Goal: Information Seeking & Learning: Compare options

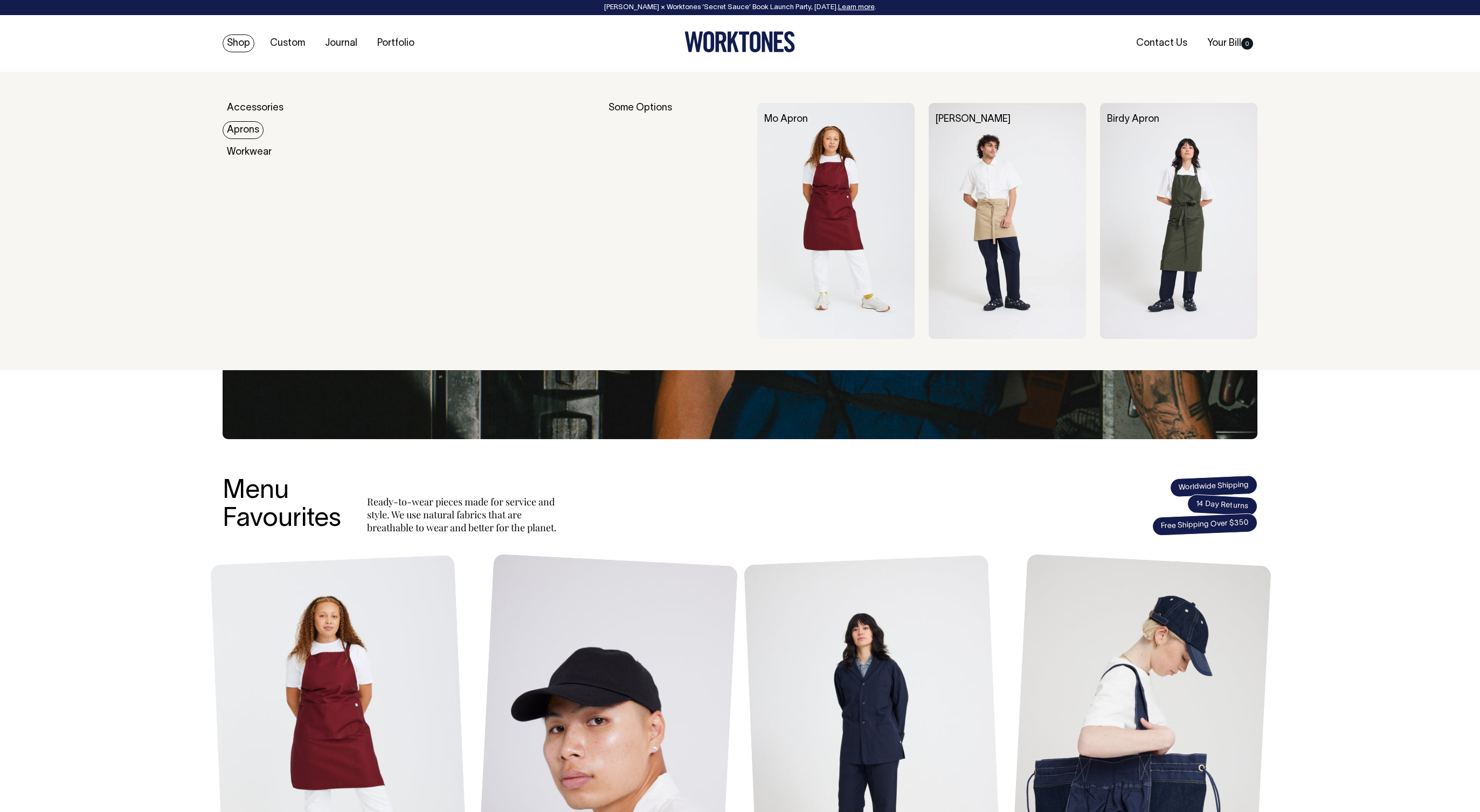
click at [246, 131] on link "Aprons" at bounding box center [242, 130] width 41 height 18
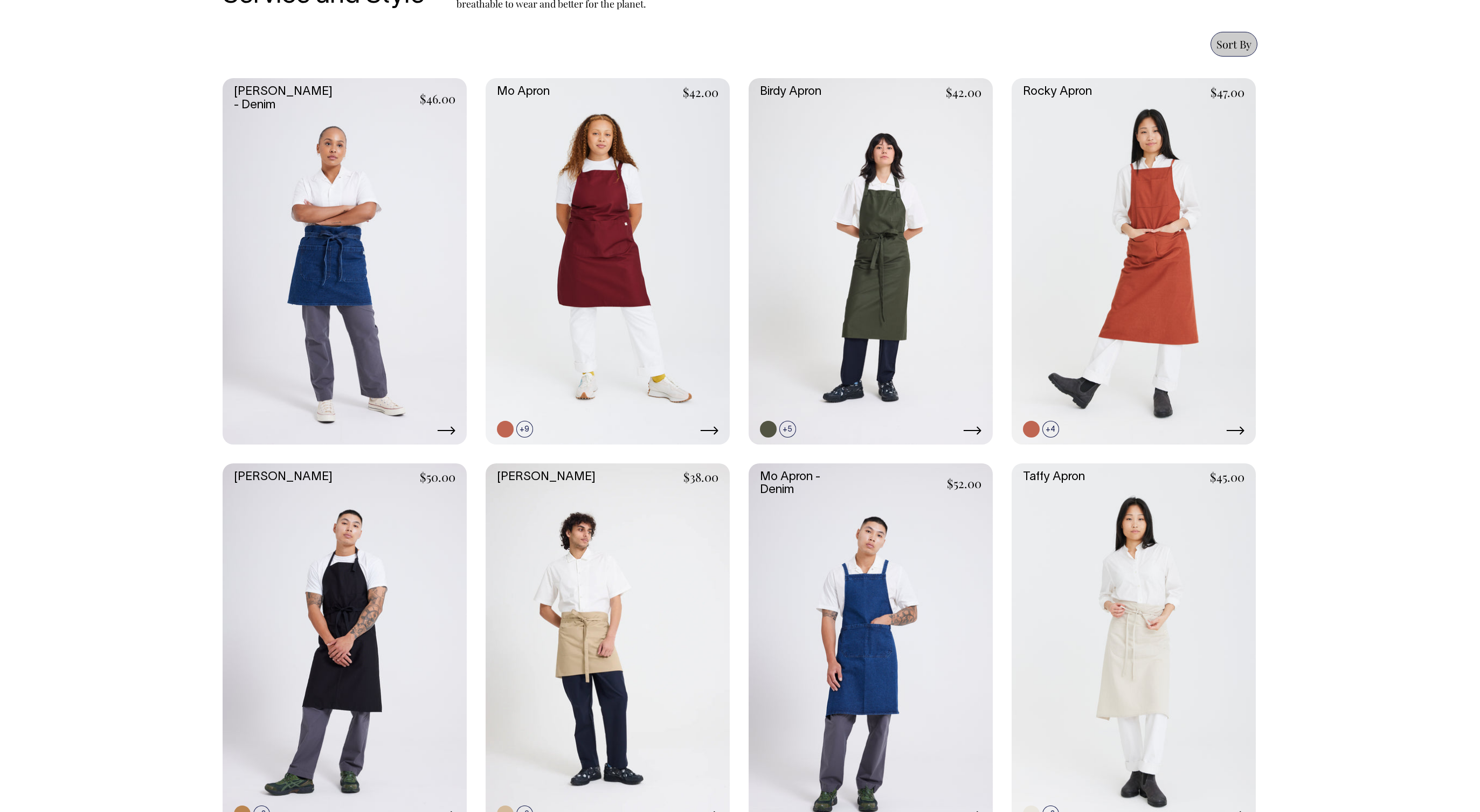
scroll to position [458, 0]
click at [506, 413] on link at bounding box center [505, 409] width 17 height 17
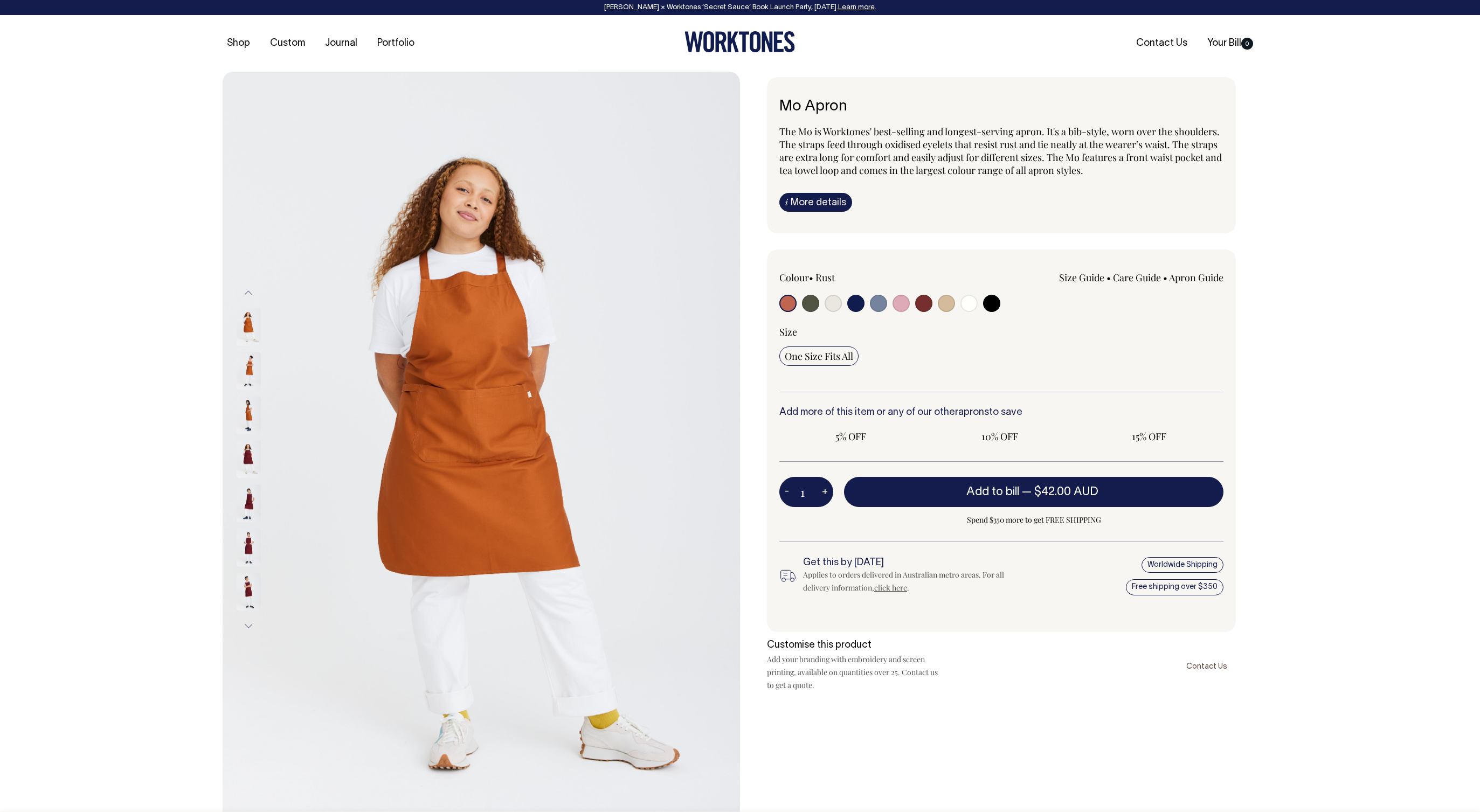
radio input "true"
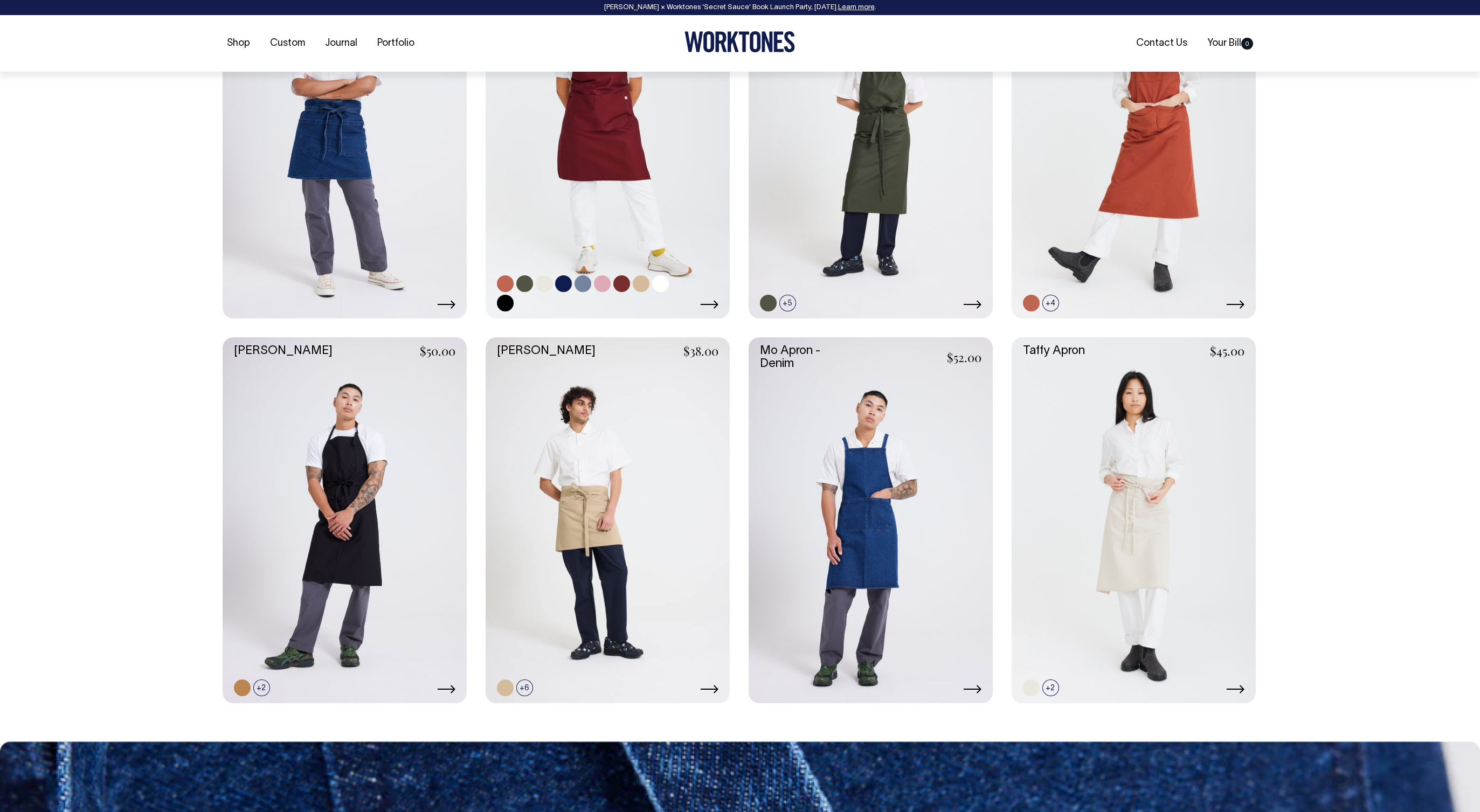
scroll to position [585, 0]
click at [564, 688] on link at bounding box center [563, 687] width 17 height 17
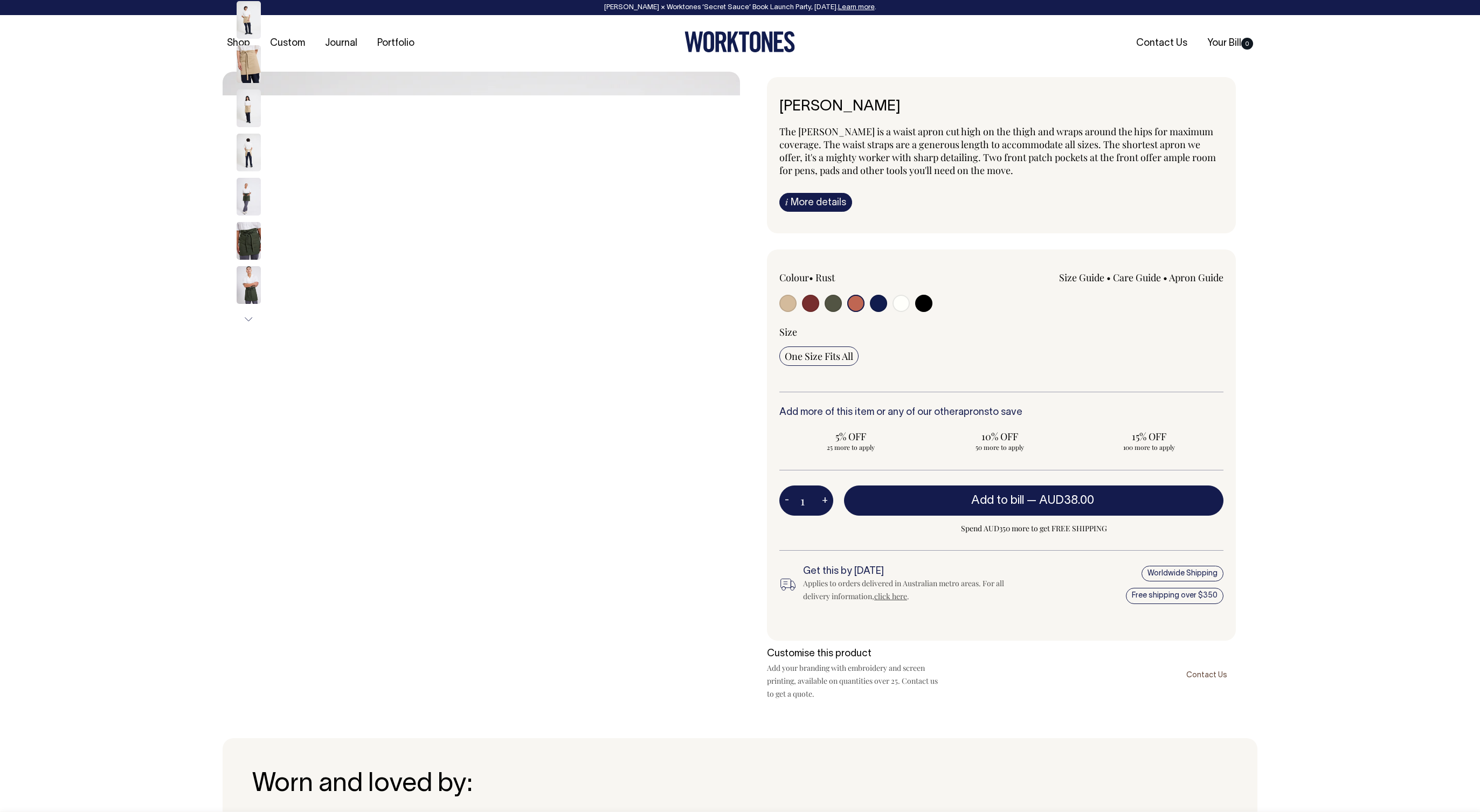
select select "Rust"
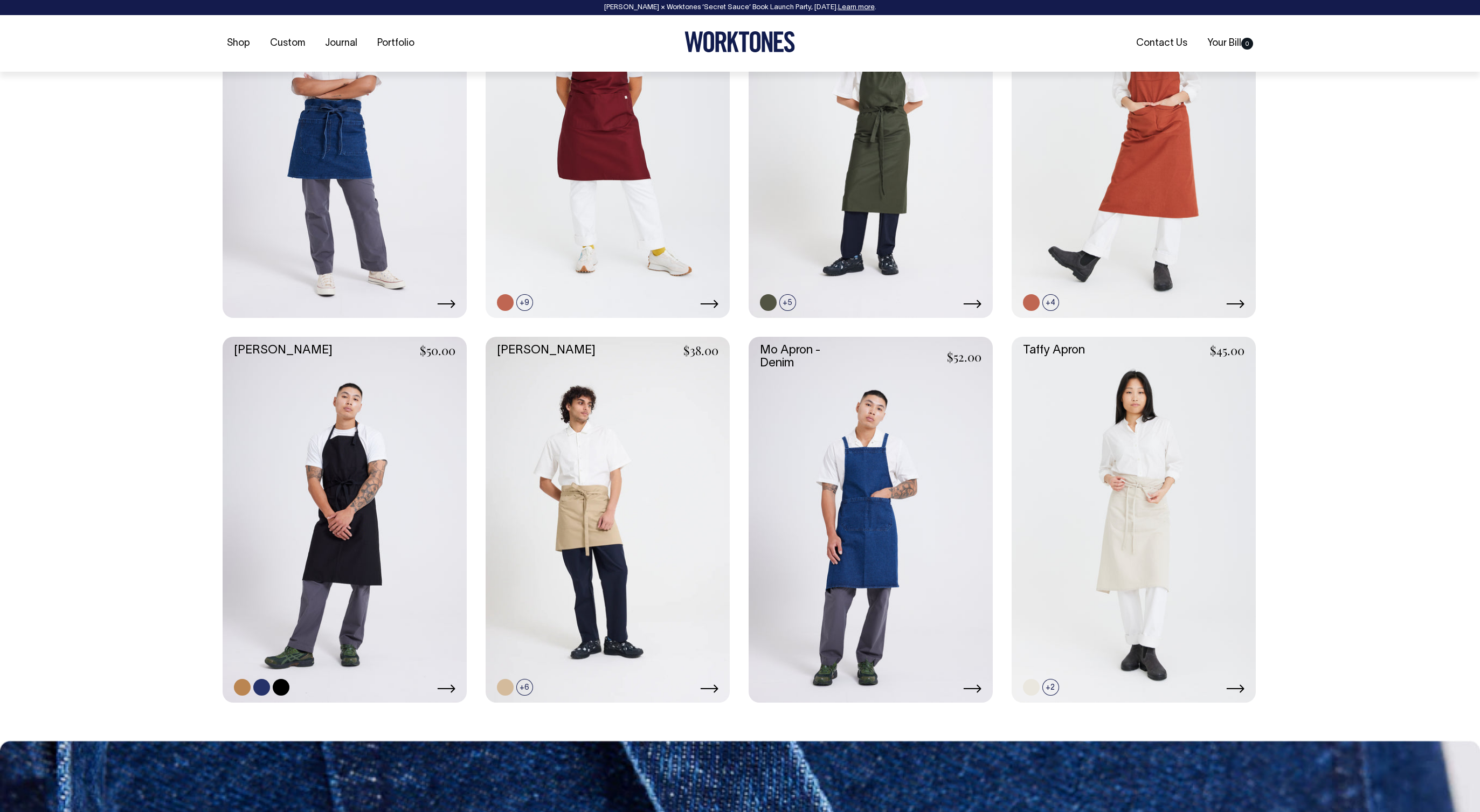
click at [336, 459] on link at bounding box center [344, 520] width 244 height 366
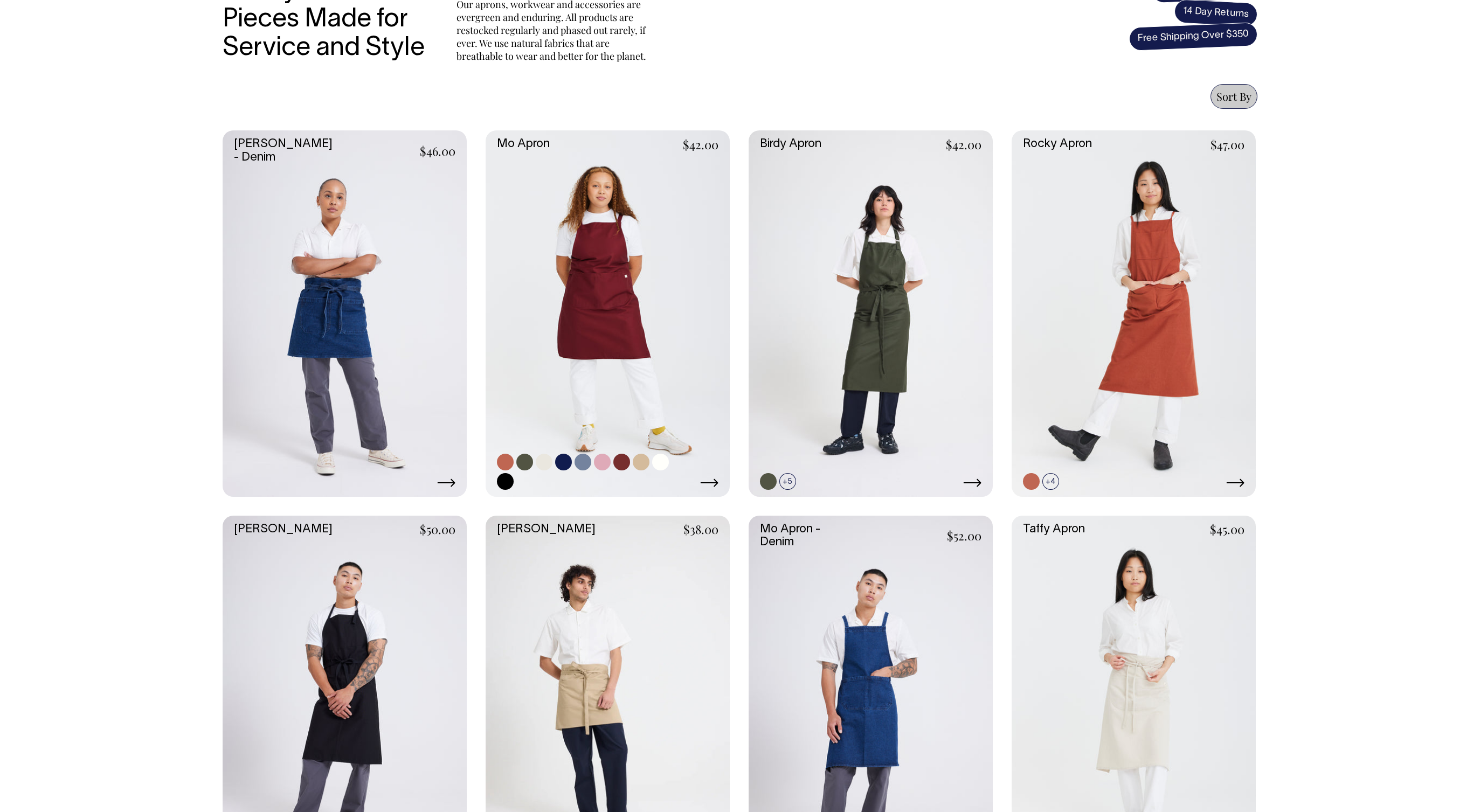
scroll to position [405, 0]
click at [612, 343] on link at bounding box center [607, 314] width 244 height 366
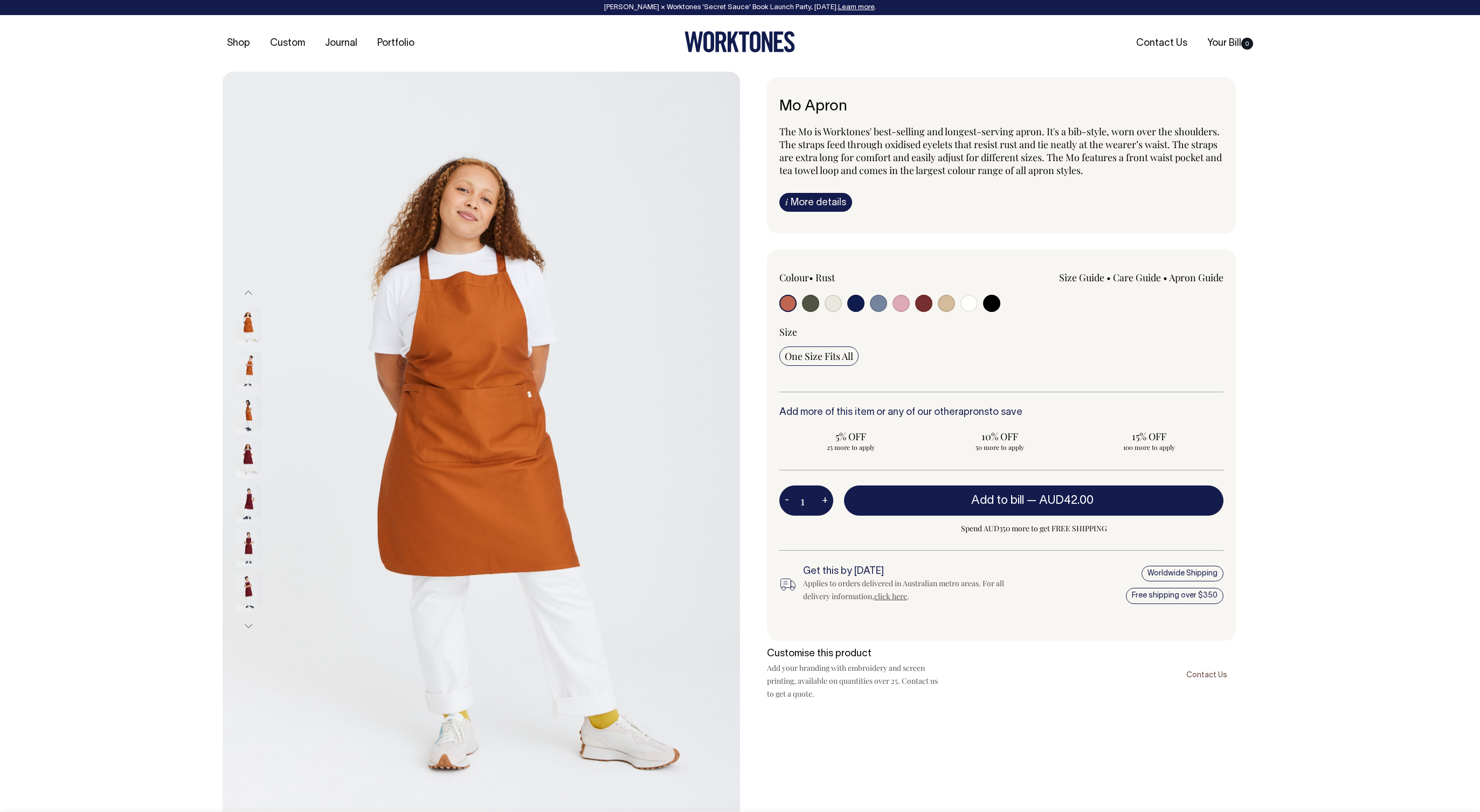
click at [242, 370] on img at bounding box center [249, 372] width 24 height 38
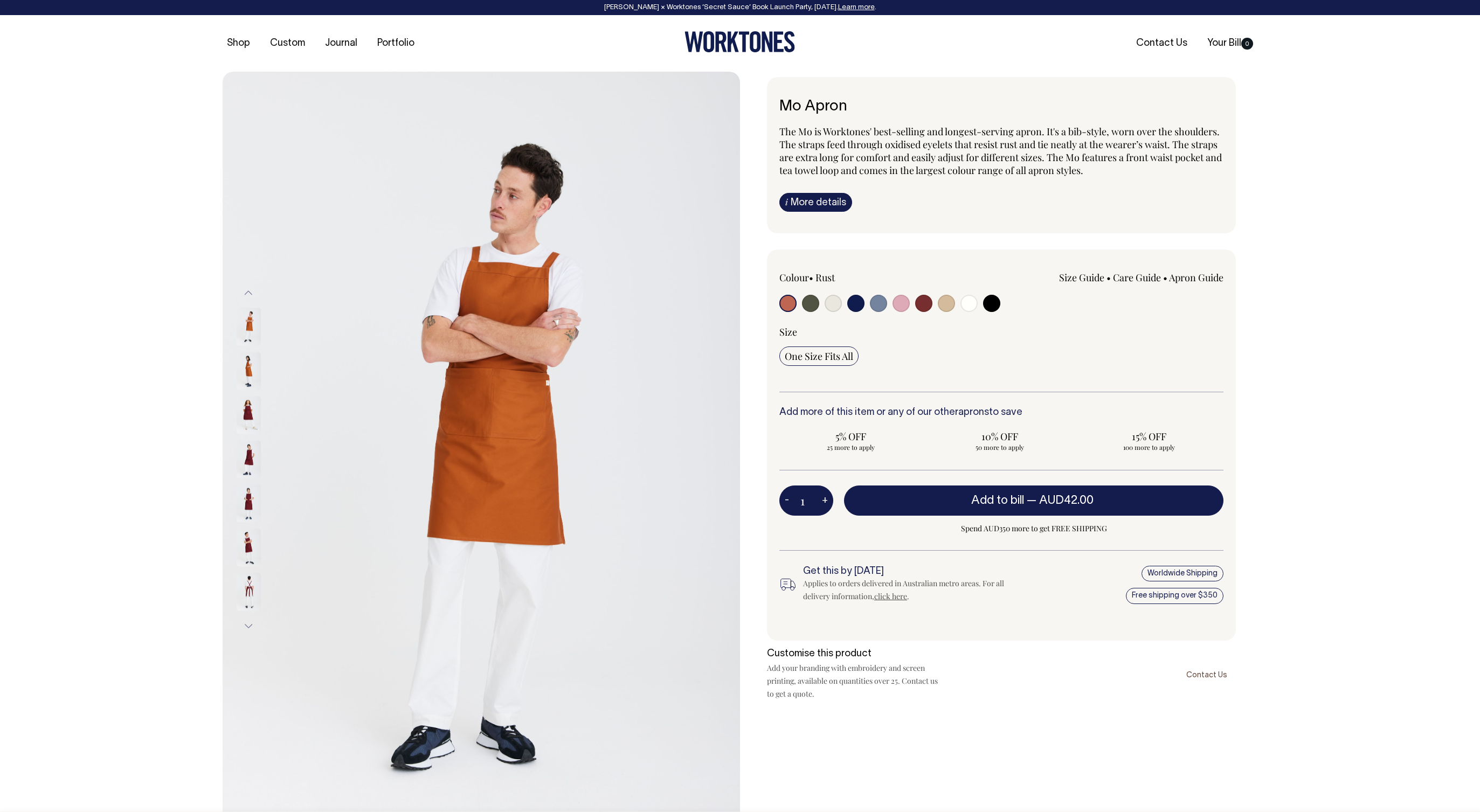
click at [248, 373] on img at bounding box center [249, 372] width 24 height 38
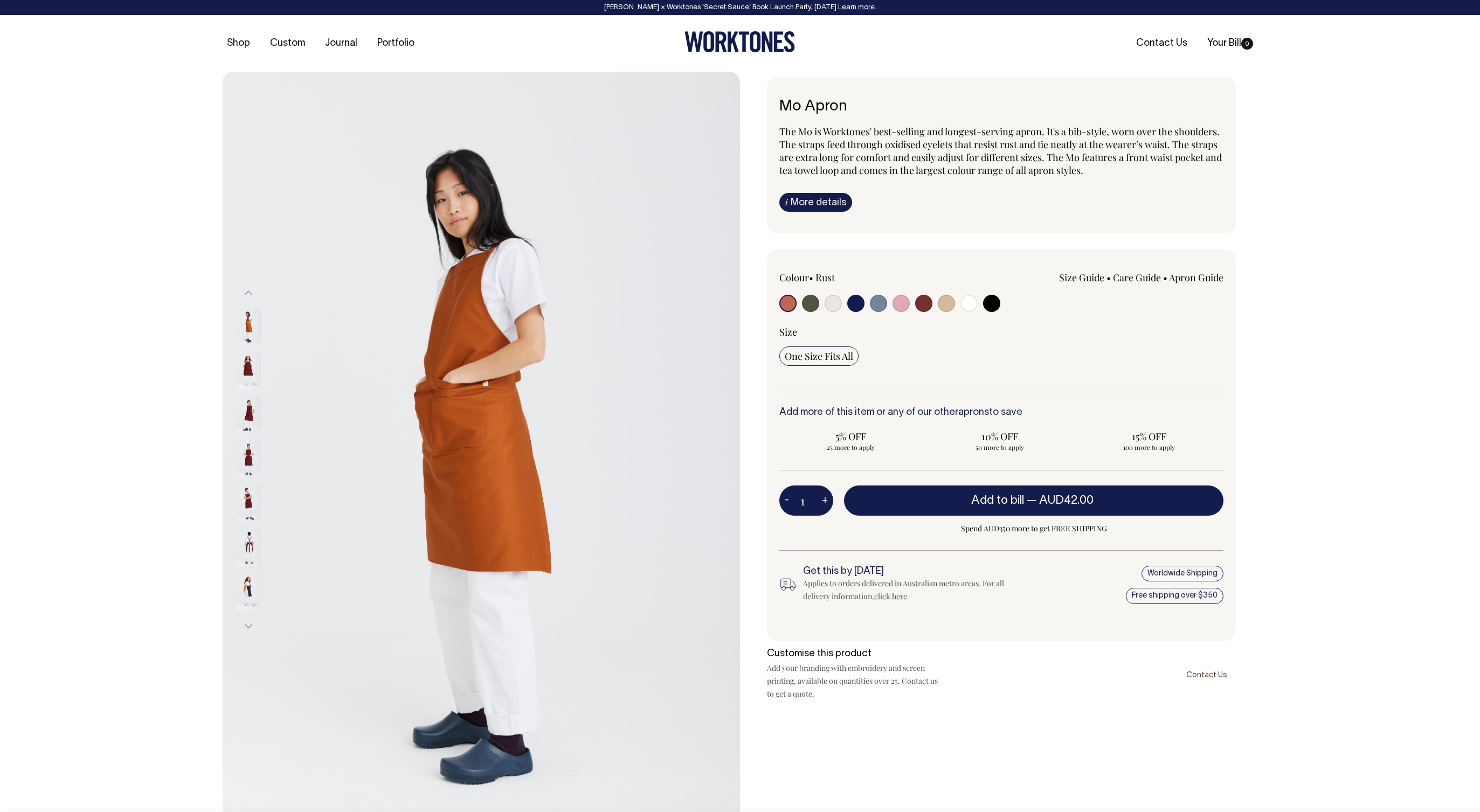
click at [248, 408] on img at bounding box center [249, 415] width 24 height 38
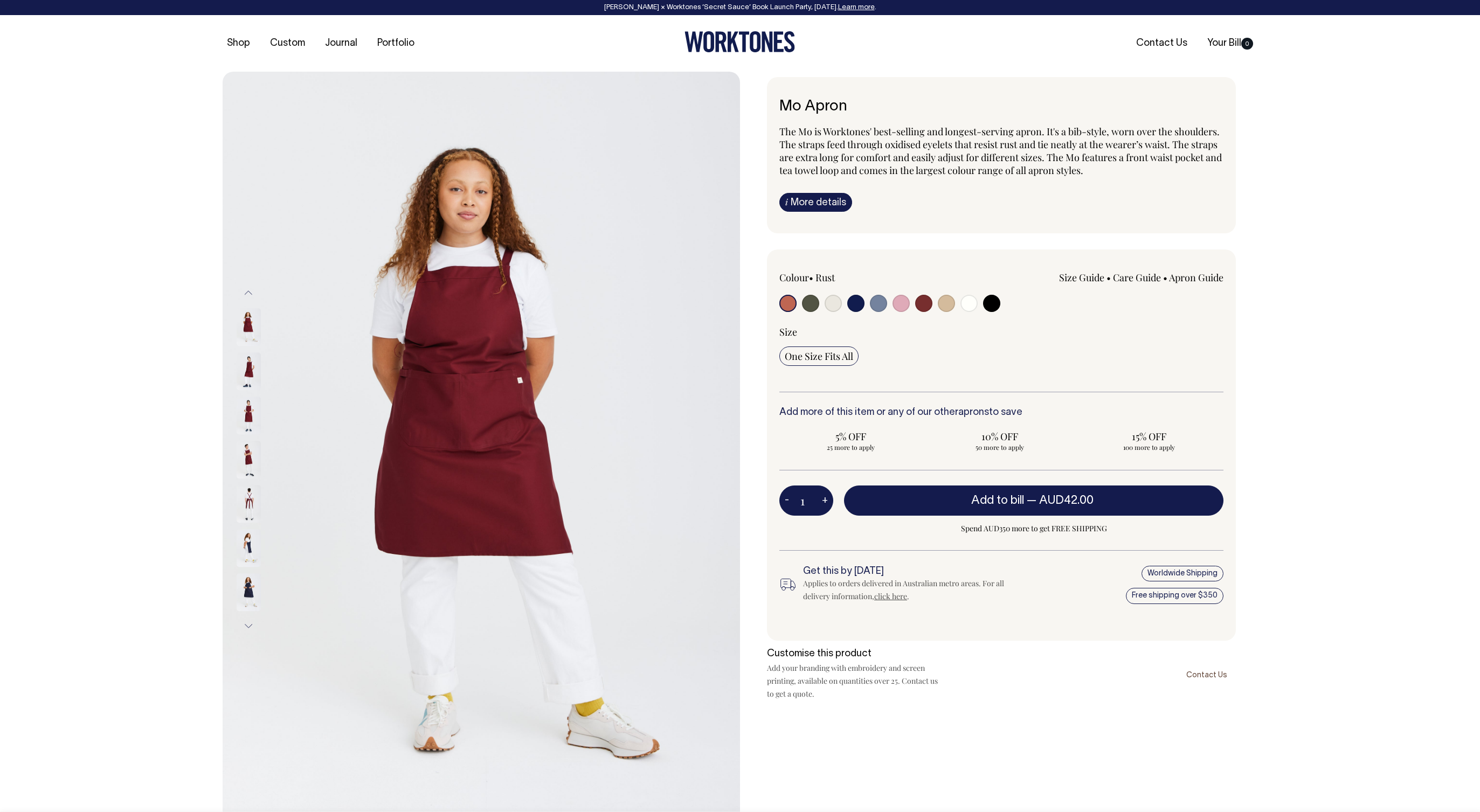
click at [783, 301] on input "radio" at bounding box center [788, 303] width 17 height 17
click at [927, 302] on input "radio" at bounding box center [924, 303] width 17 height 17
radio input "true"
select select "Burgundy"
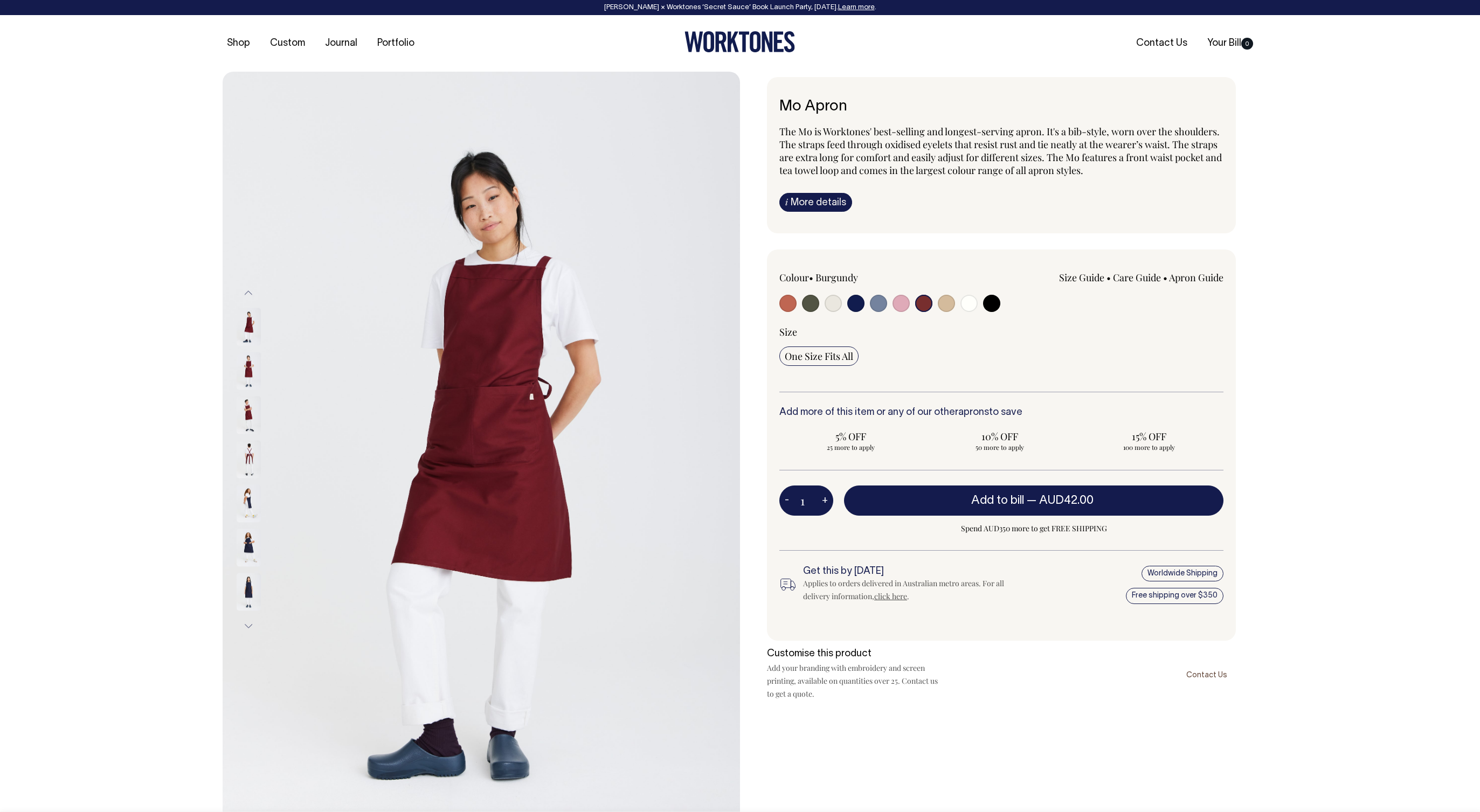
click at [781, 301] on input "radio" at bounding box center [788, 303] width 17 height 17
radio input "true"
select select "Rust"
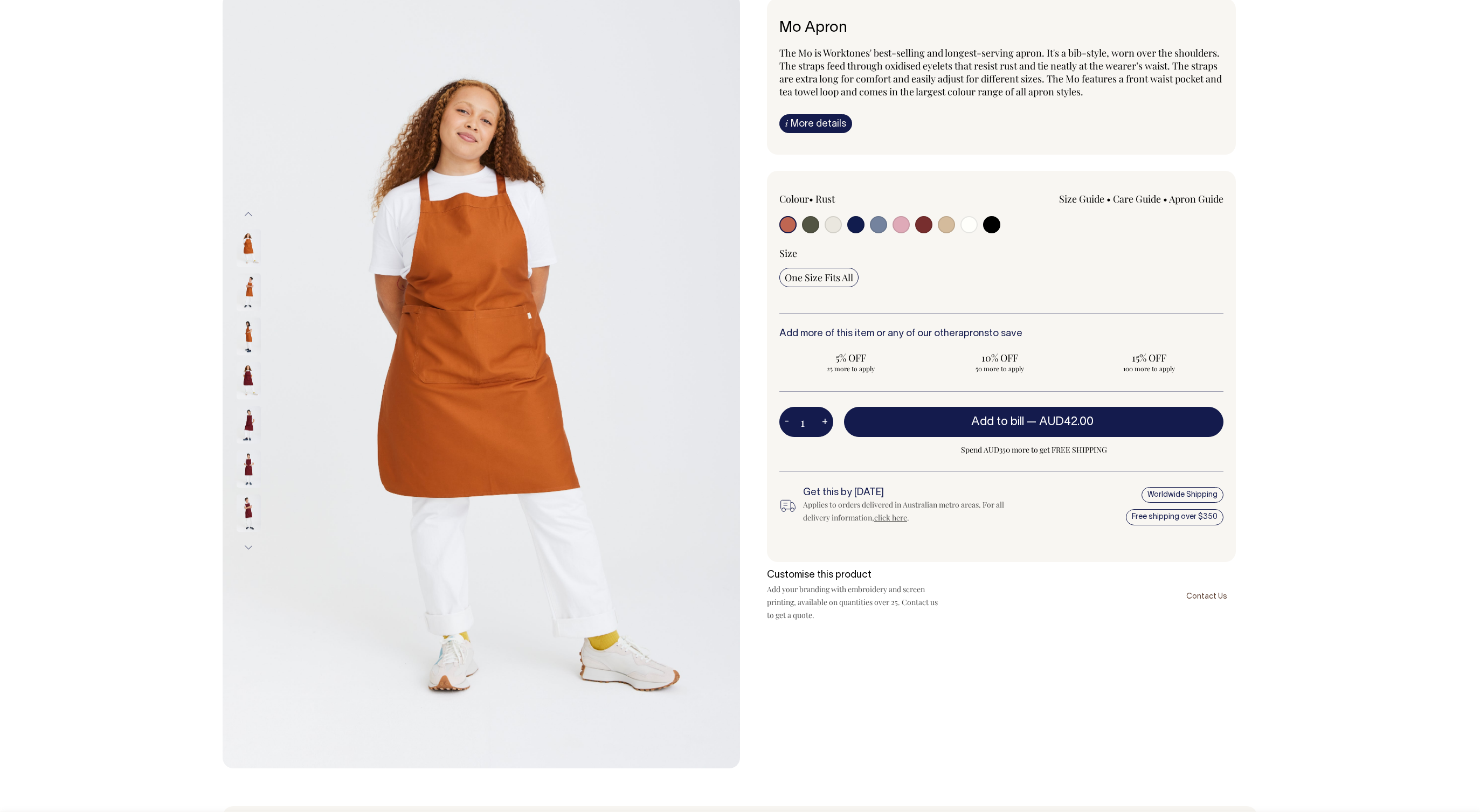
scroll to position [79, 0]
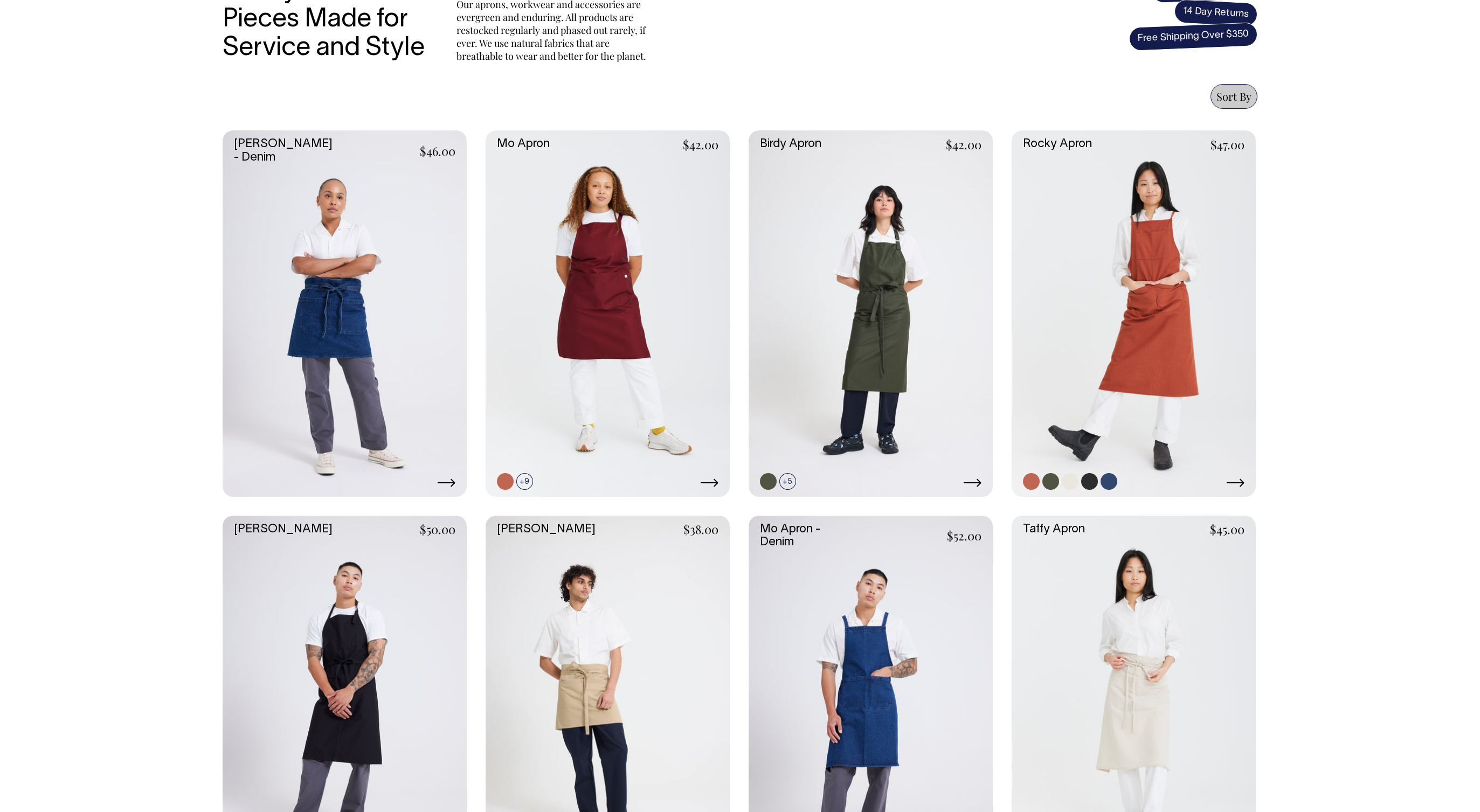
click at [1156, 283] on link at bounding box center [1134, 314] width 244 height 366
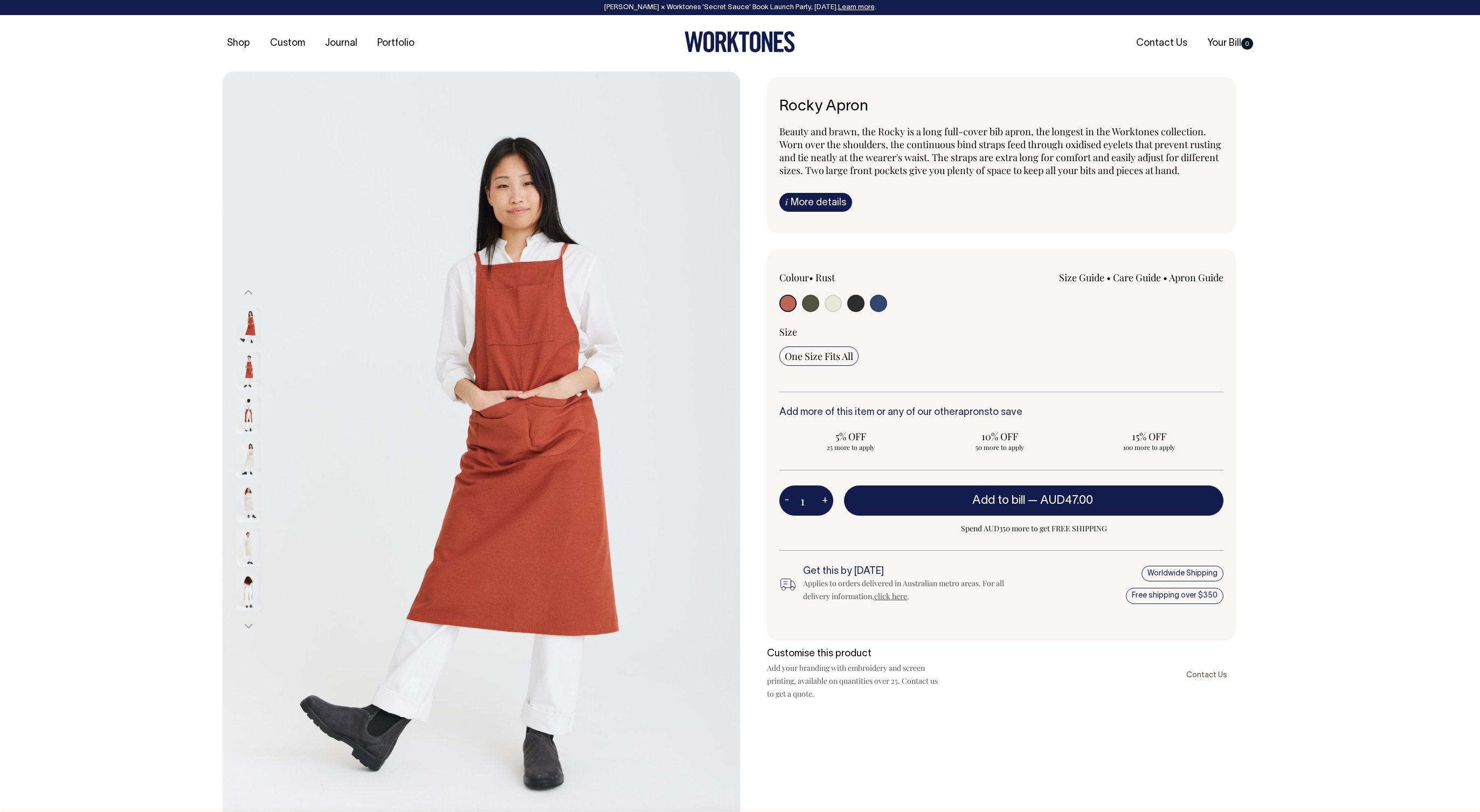
click at [246, 378] on img at bounding box center [249, 372] width 24 height 38
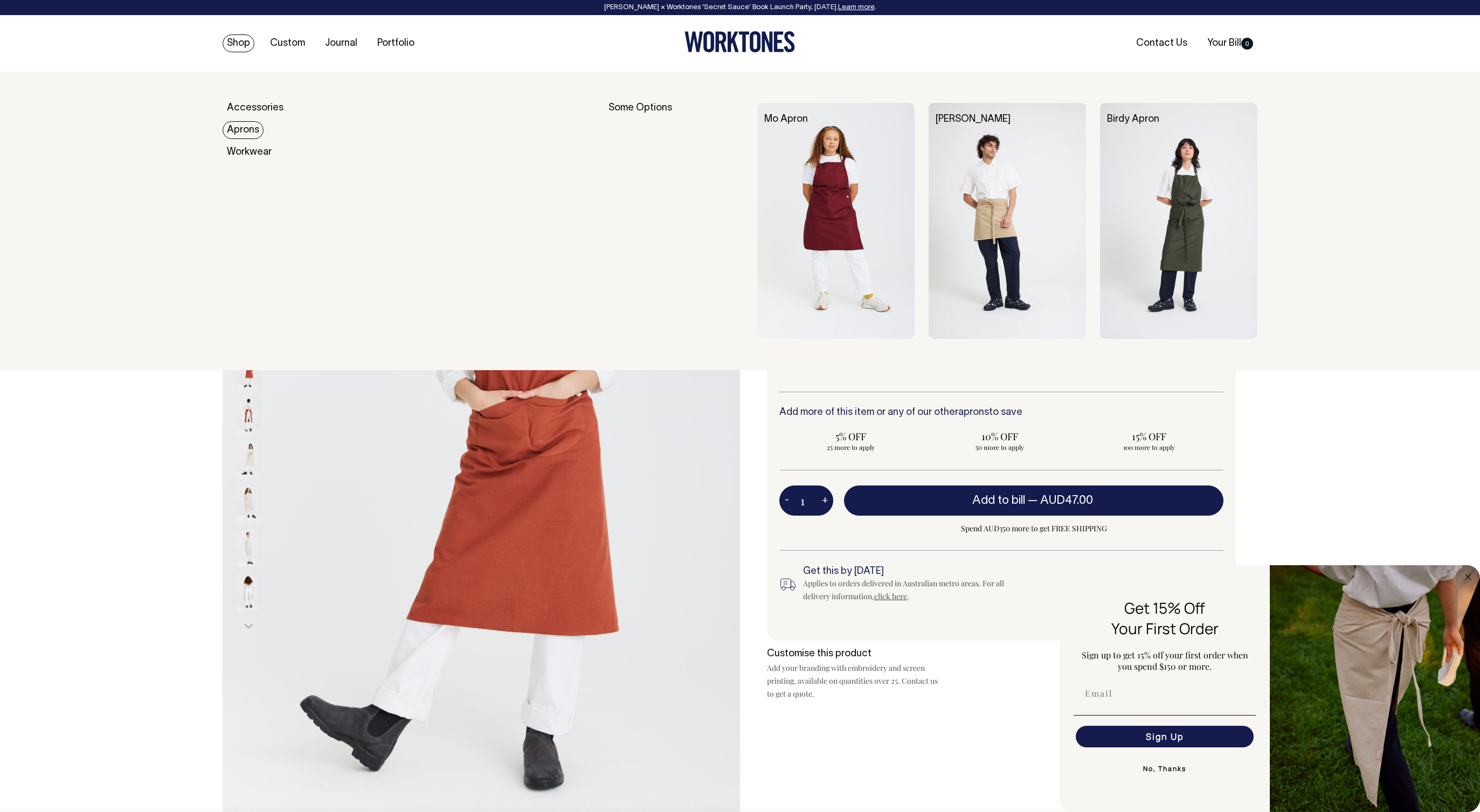
click at [247, 127] on link "Aprons" at bounding box center [242, 130] width 41 height 18
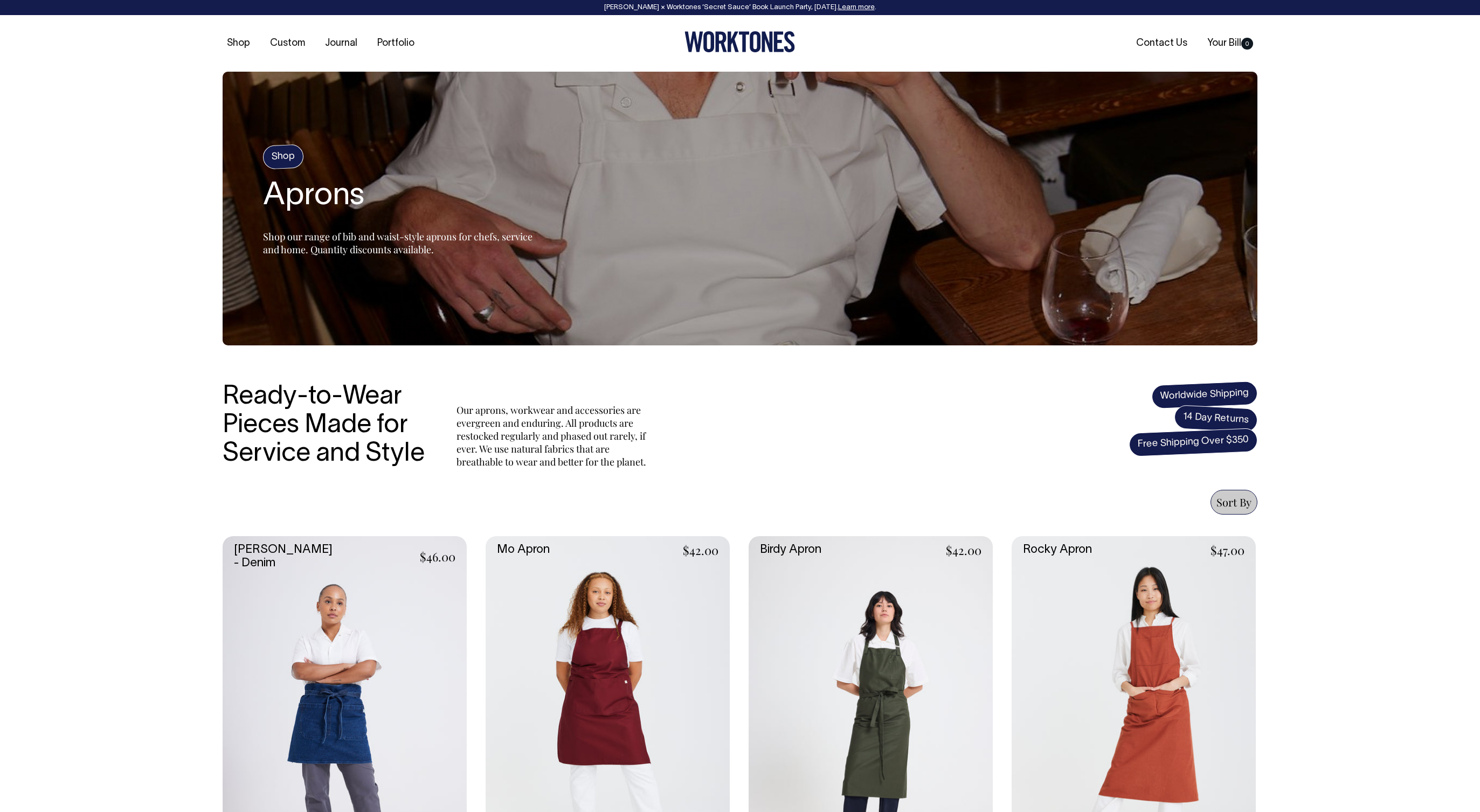
click at [649, 655] on link at bounding box center [607, 719] width 244 height 366
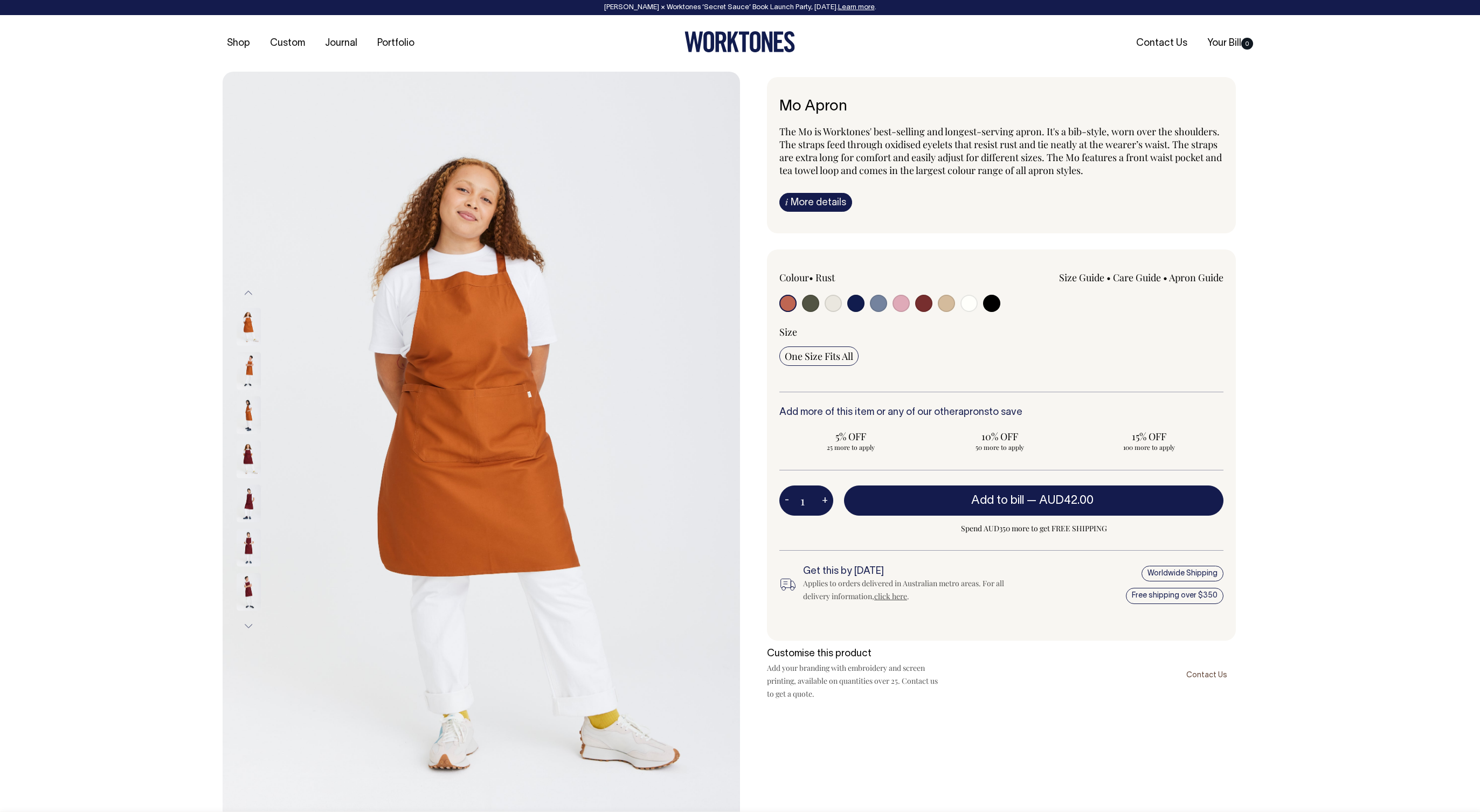
click at [250, 370] on img at bounding box center [249, 372] width 24 height 38
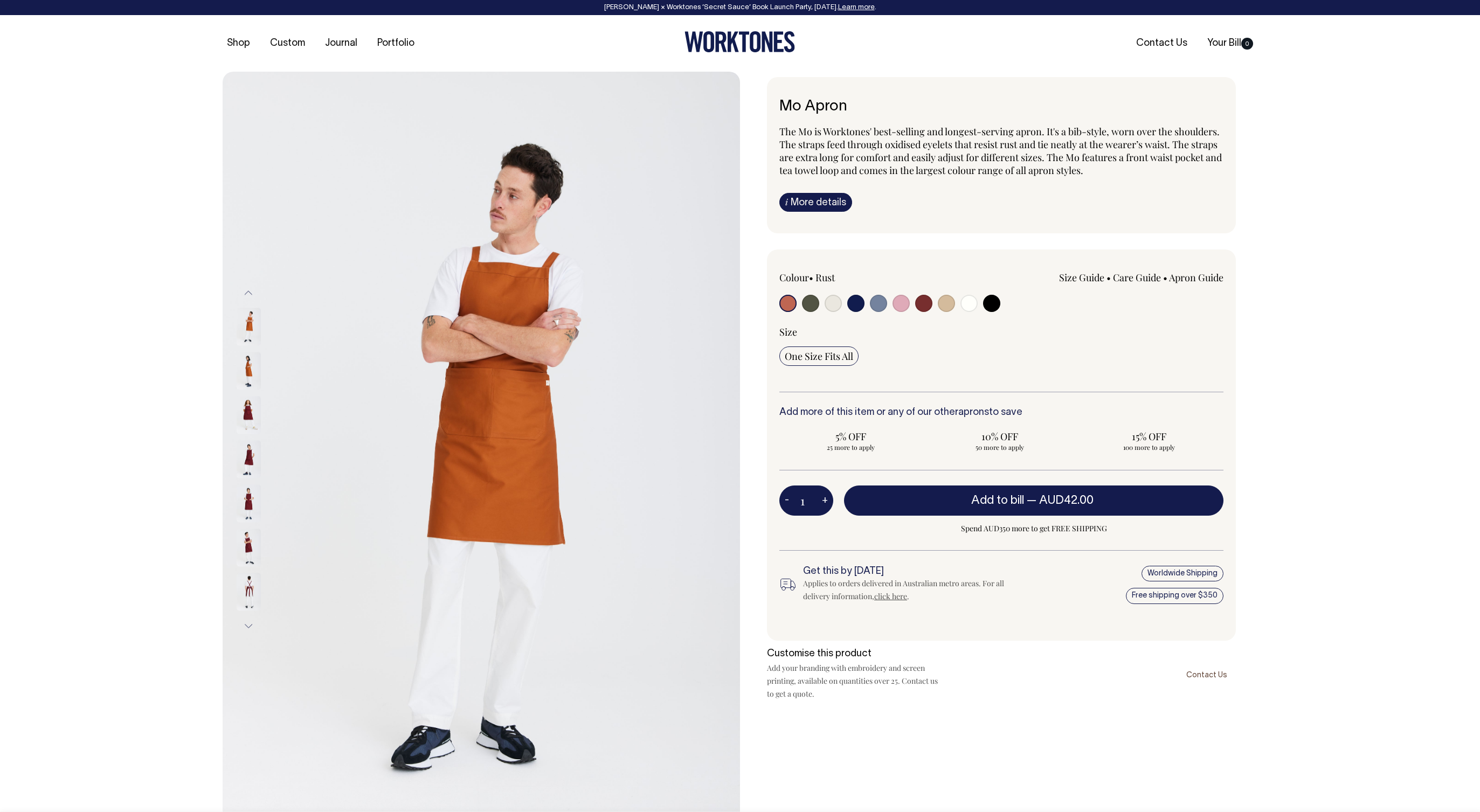
click at [253, 364] on img at bounding box center [249, 372] width 24 height 38
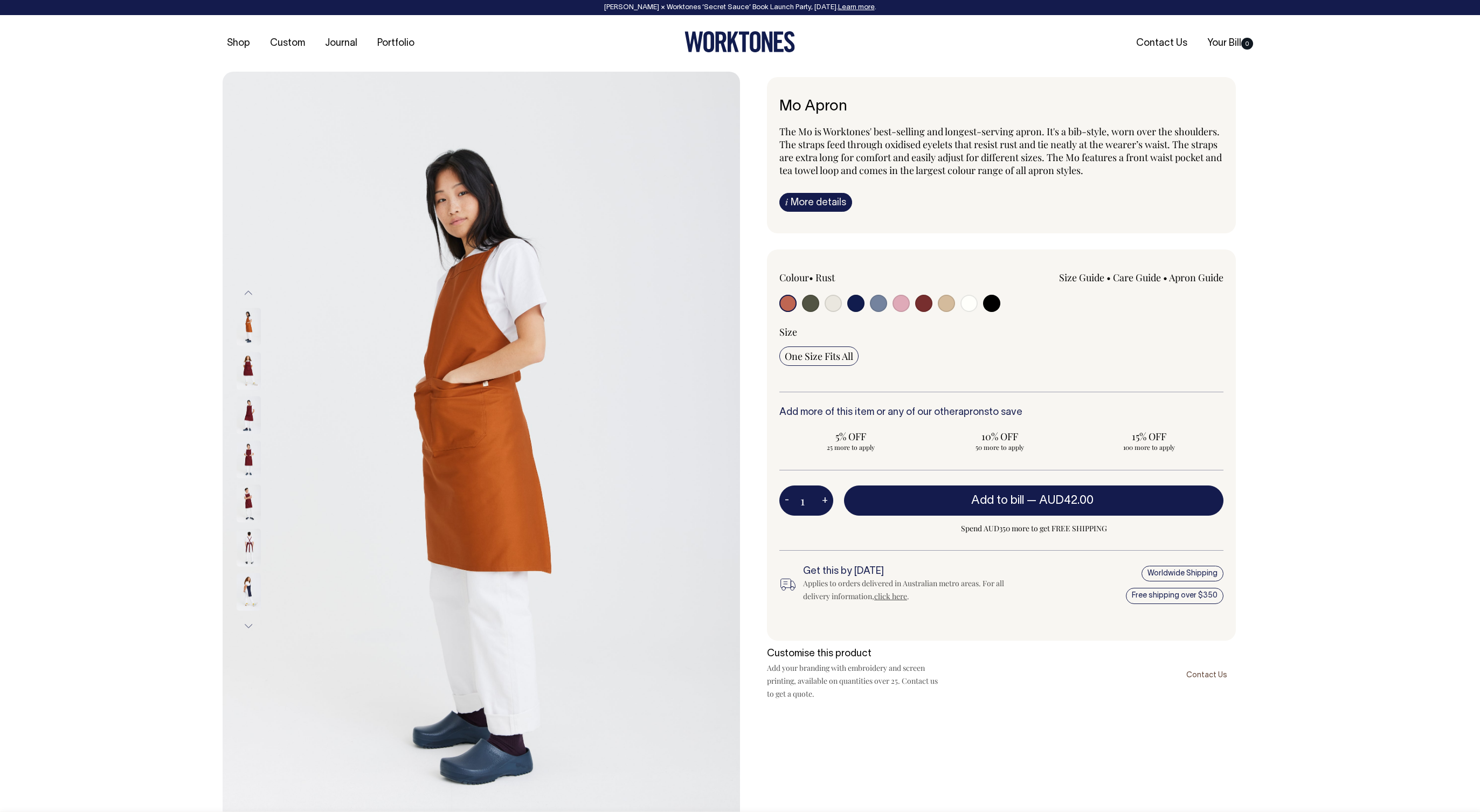
click at [250, 334] on img at bounding box center [249, 327] width 24 height 38
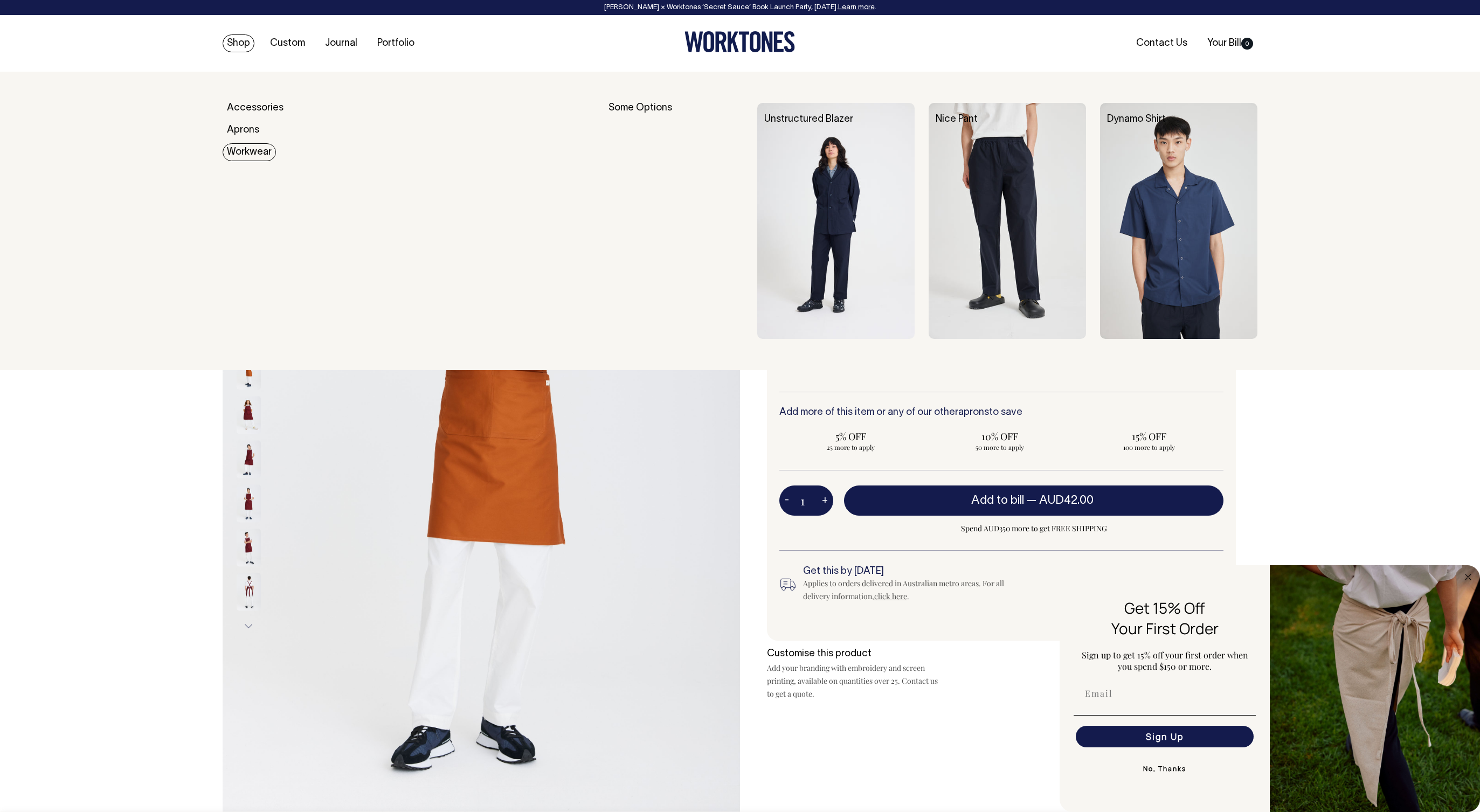
click at [254, 153] on link "Workwear" at bounding box center [249, 152] width 53 height 18
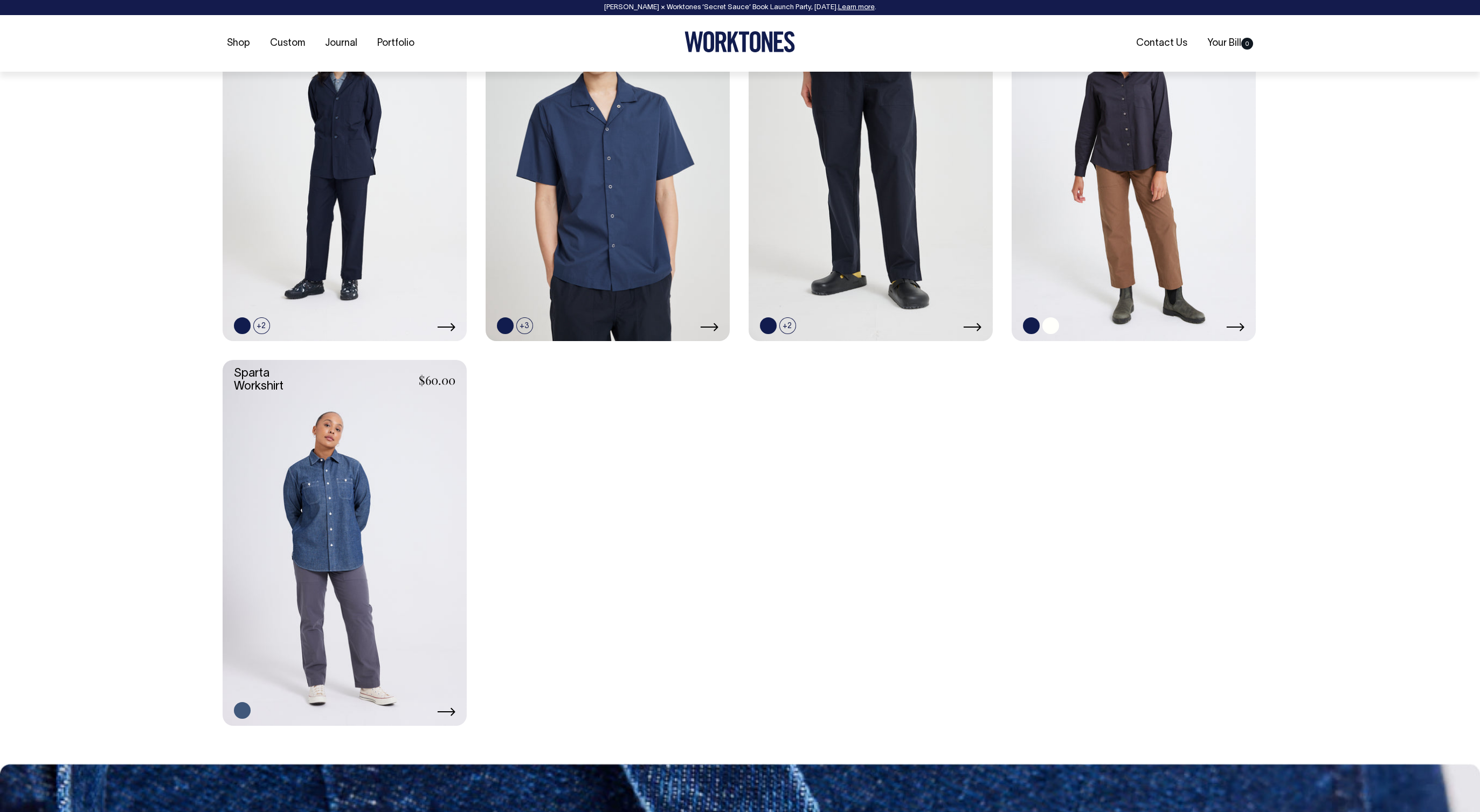
click at [1235, 175] on link at bounding box center [1134, 158] width 244 height 366
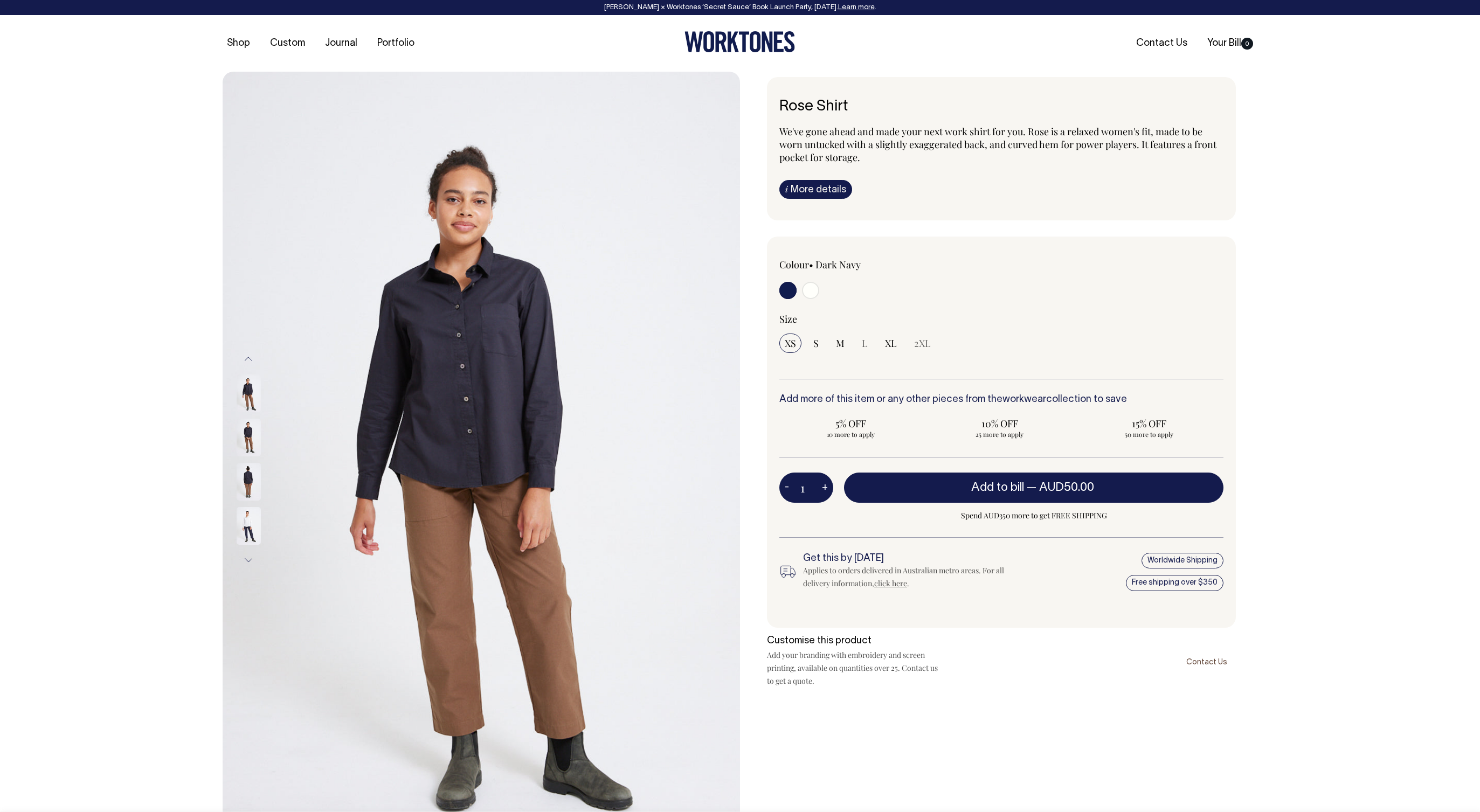
click at [813, 292] on input "radio" at bounding box center [811, 291] width 17 height 17
radio input "true"
select select "Off-White"
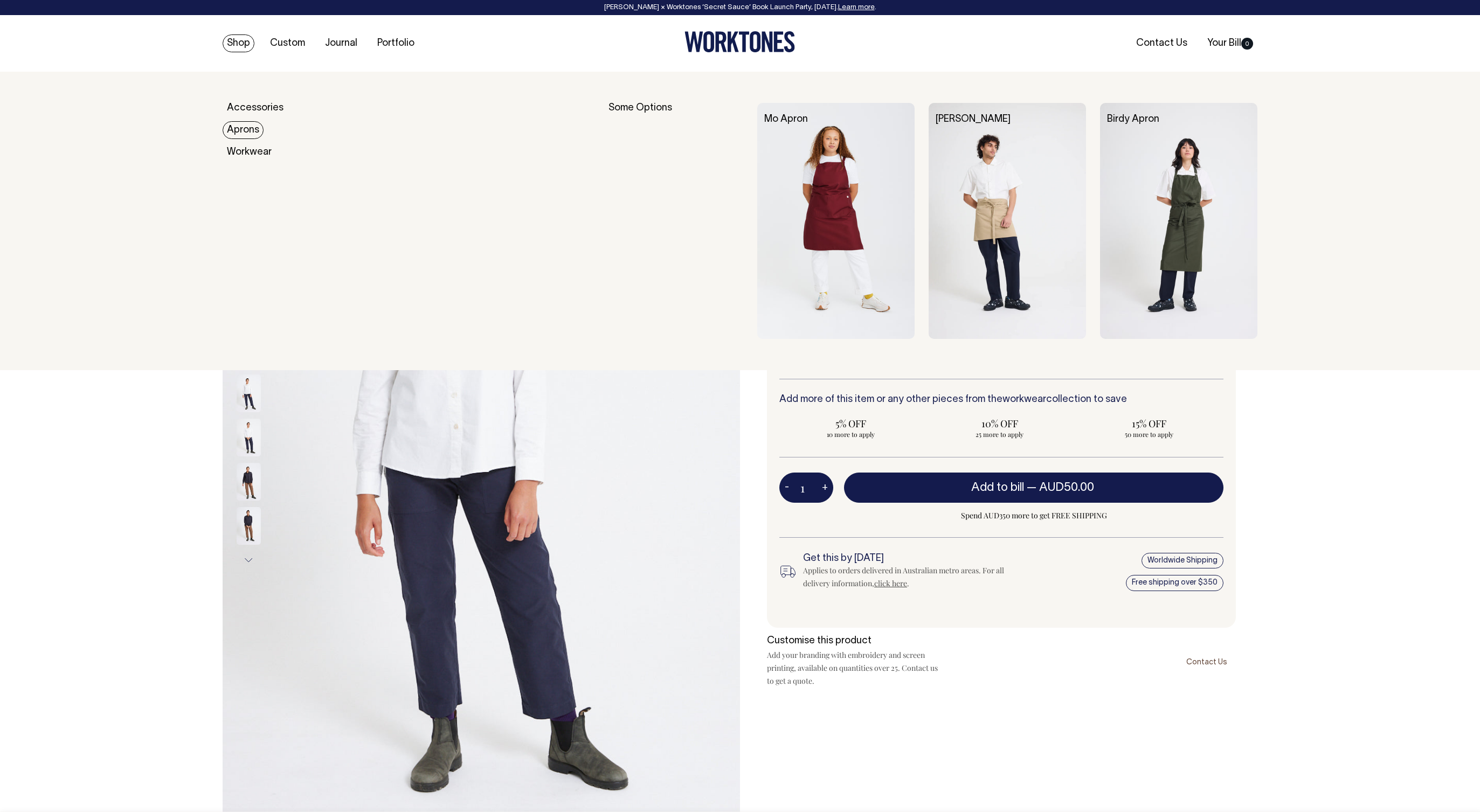
click at [249, 132] on link "Aprons" at bounding box center [242, 130] width 41 height 18
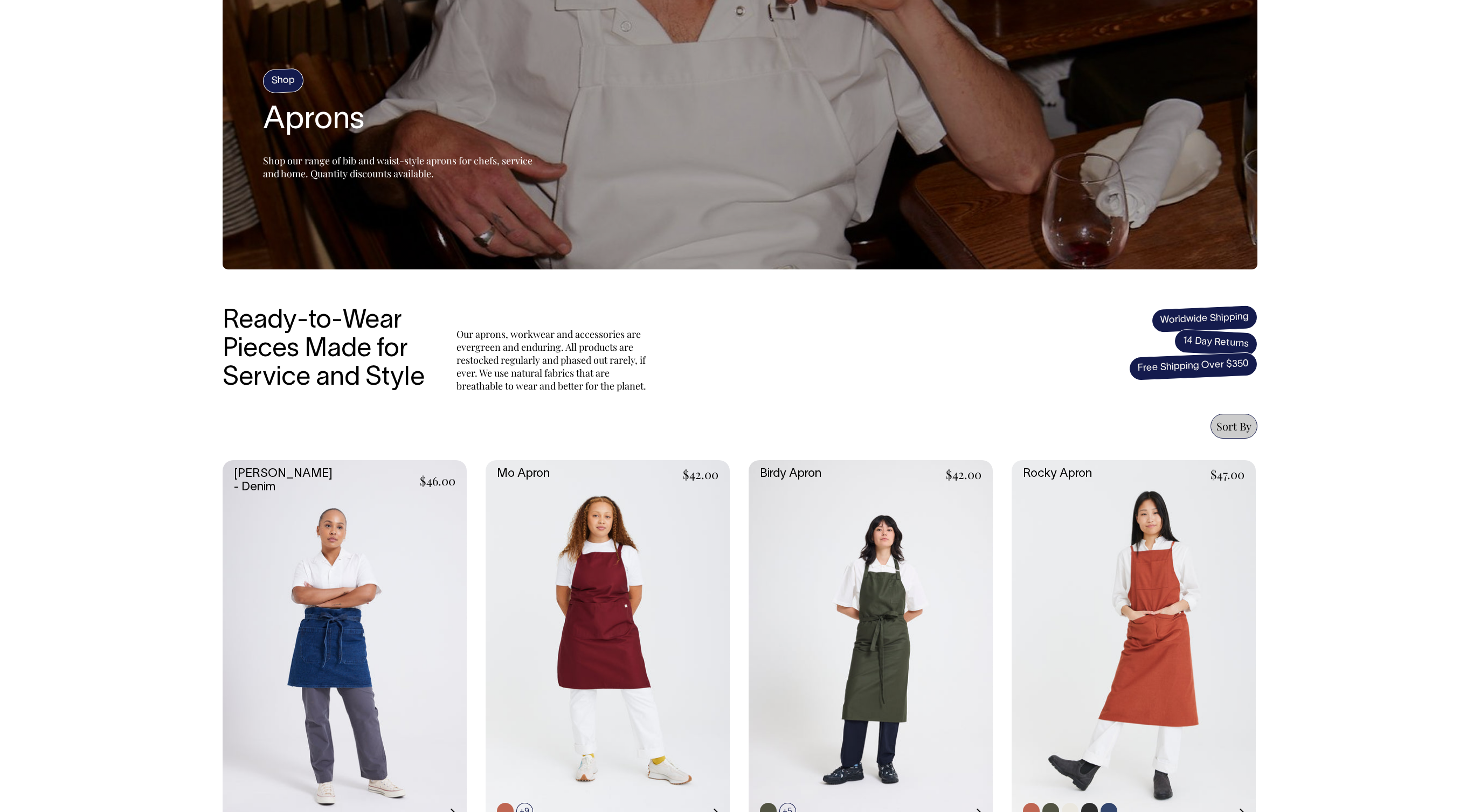
scroll to position [76, 0]
click at [1142, 610] on link at bounding box center [1134, 643] width 244 height 366
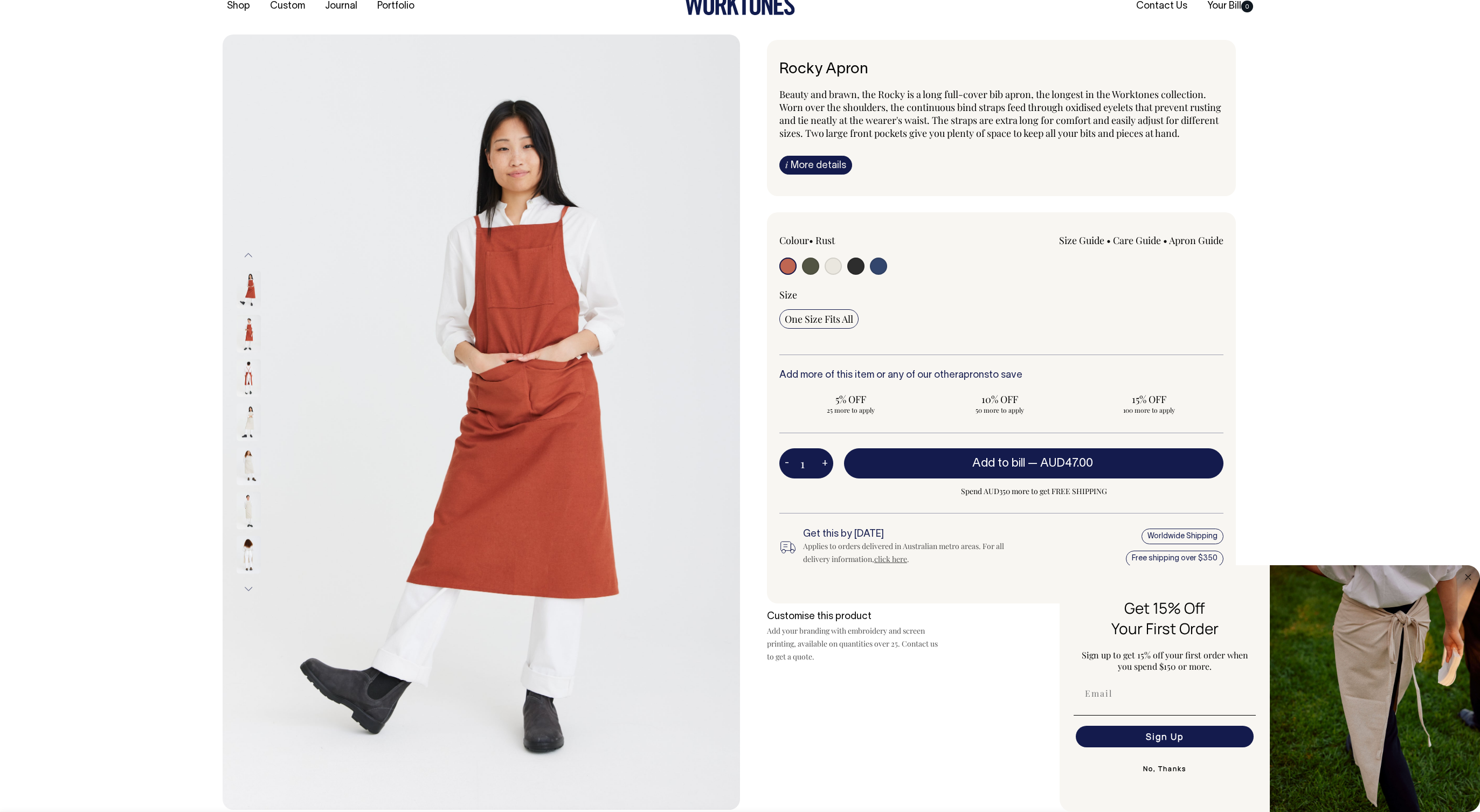
scroll to position [38, 0]
click at [246, 337] on img at bounding box center [249, 334] width 24 height 38
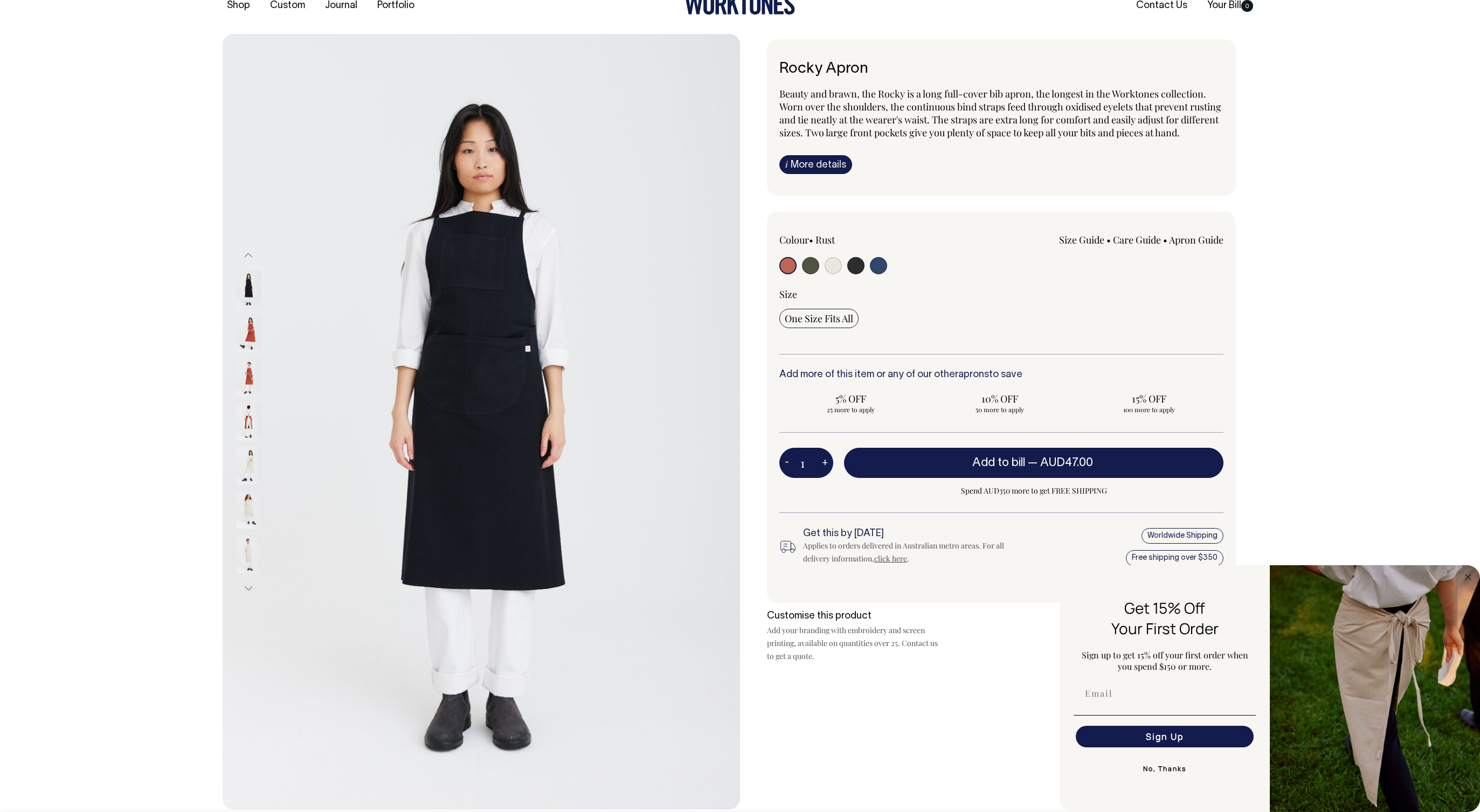
click at [250, 379] on img at bounding box center [249, 378] width 24 height 38
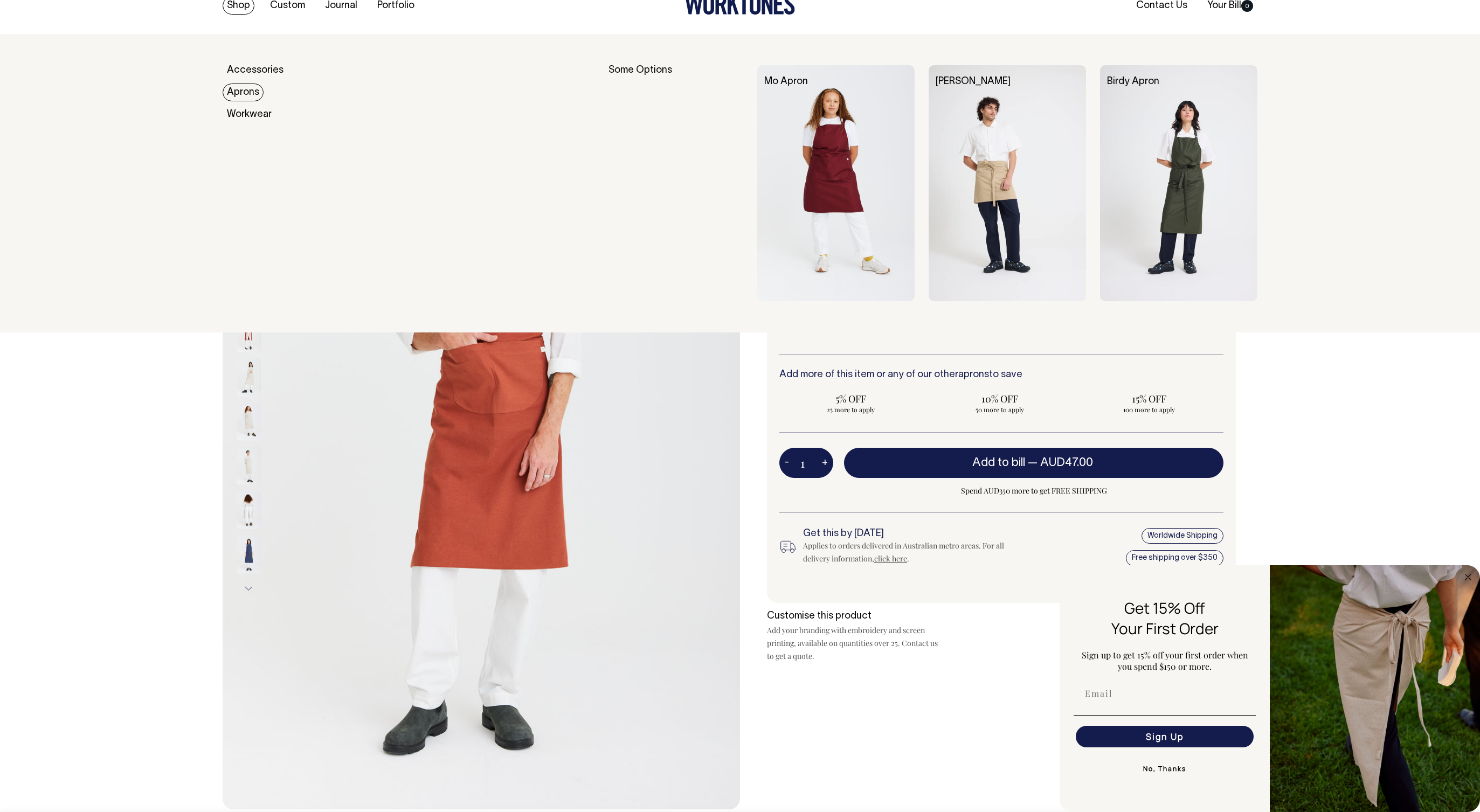
click at [244, 91] on link "Aprons" at bounding box center [242, 92] width 41 height 18
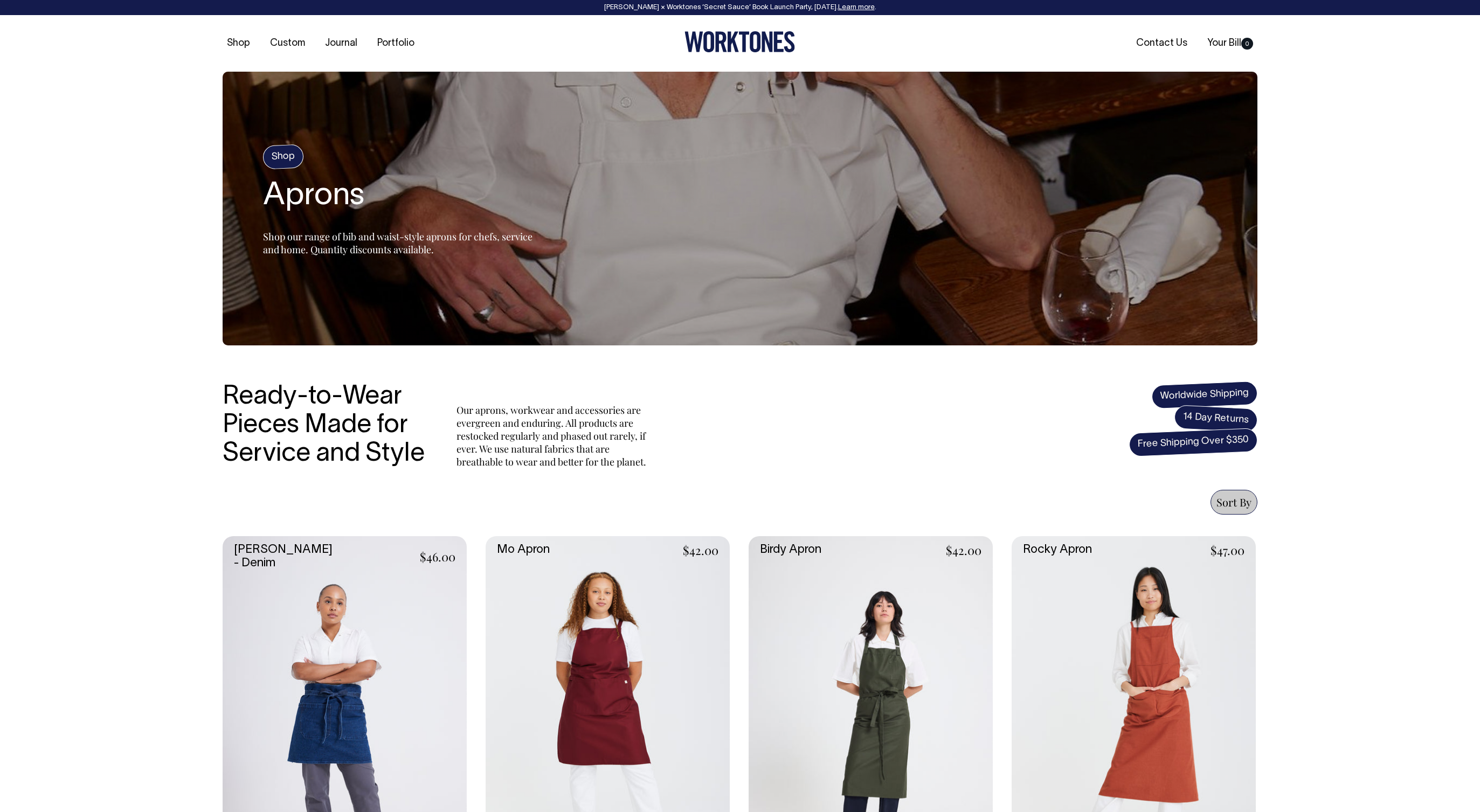
click at [596, 593] on link at bounding box center [607, 719] width 244 height 366
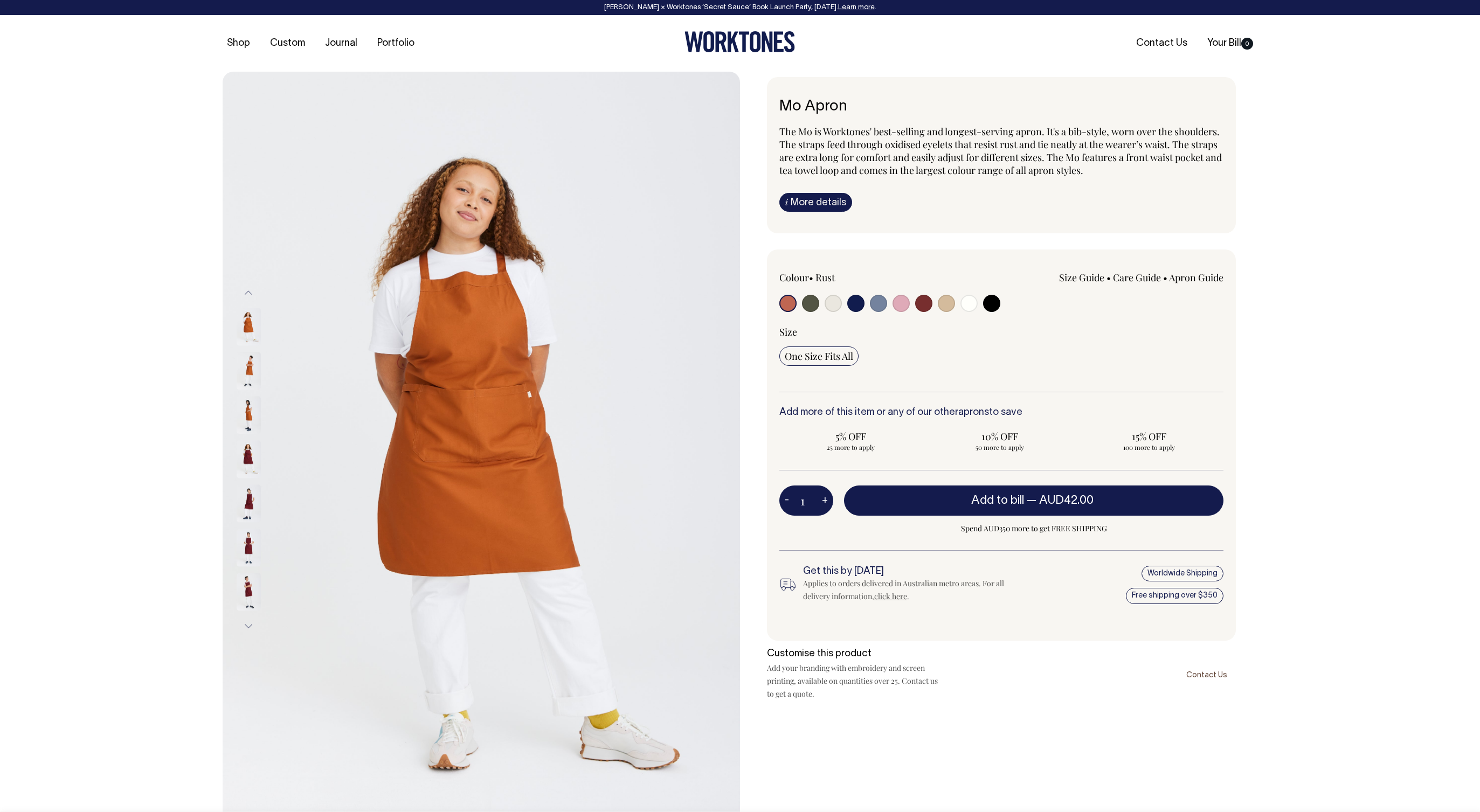
click at [239, 332] on img at bounding box center [249, 327] width 24 height 38
click at [245, 351] on div at bounding box center [263, 371] width 54 height 44
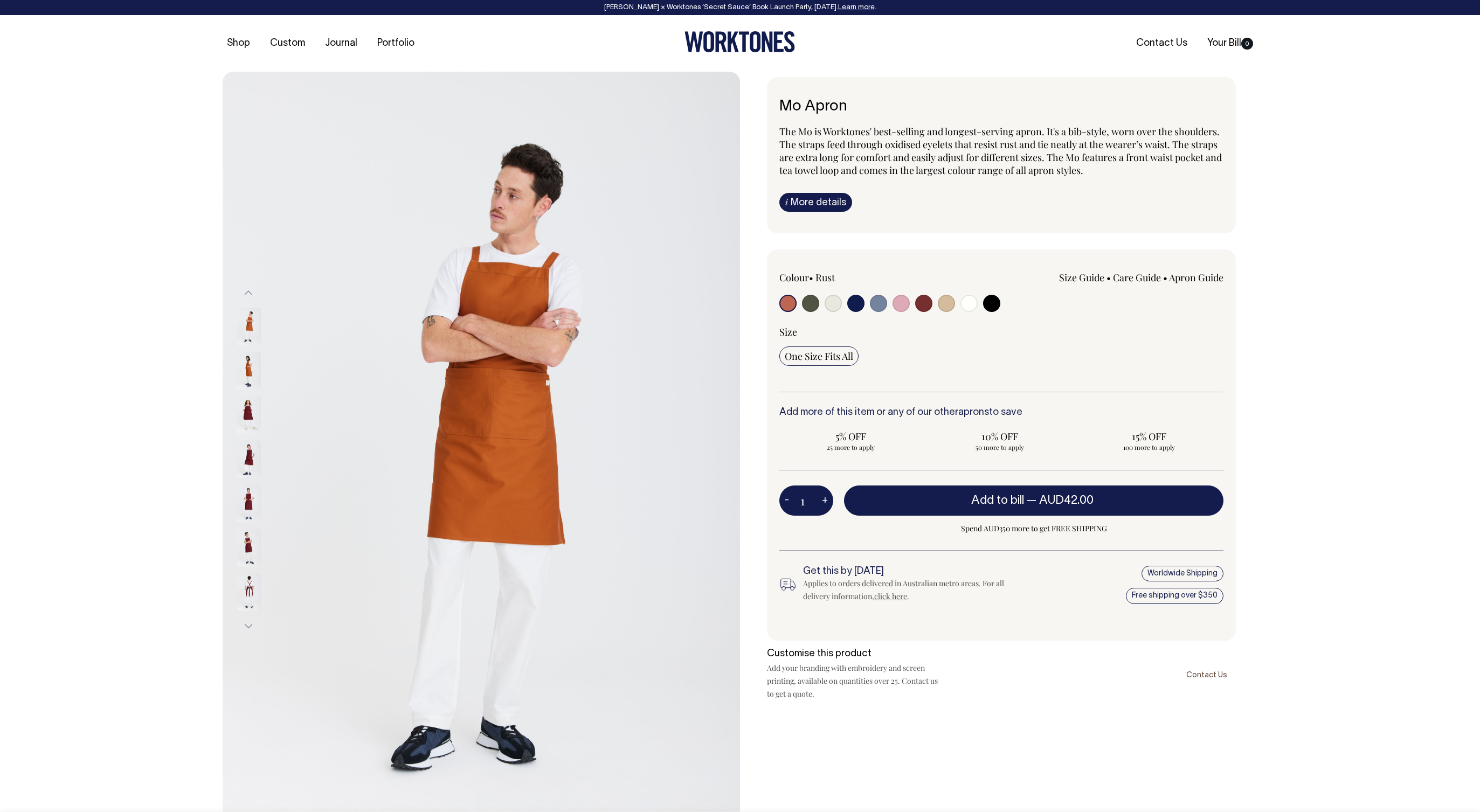
click at [252, 318] on img at bounding box center [249, 327] width 24 height 38
click at [249, 365] on img at bounding box center [249, 372] width 24 height 38
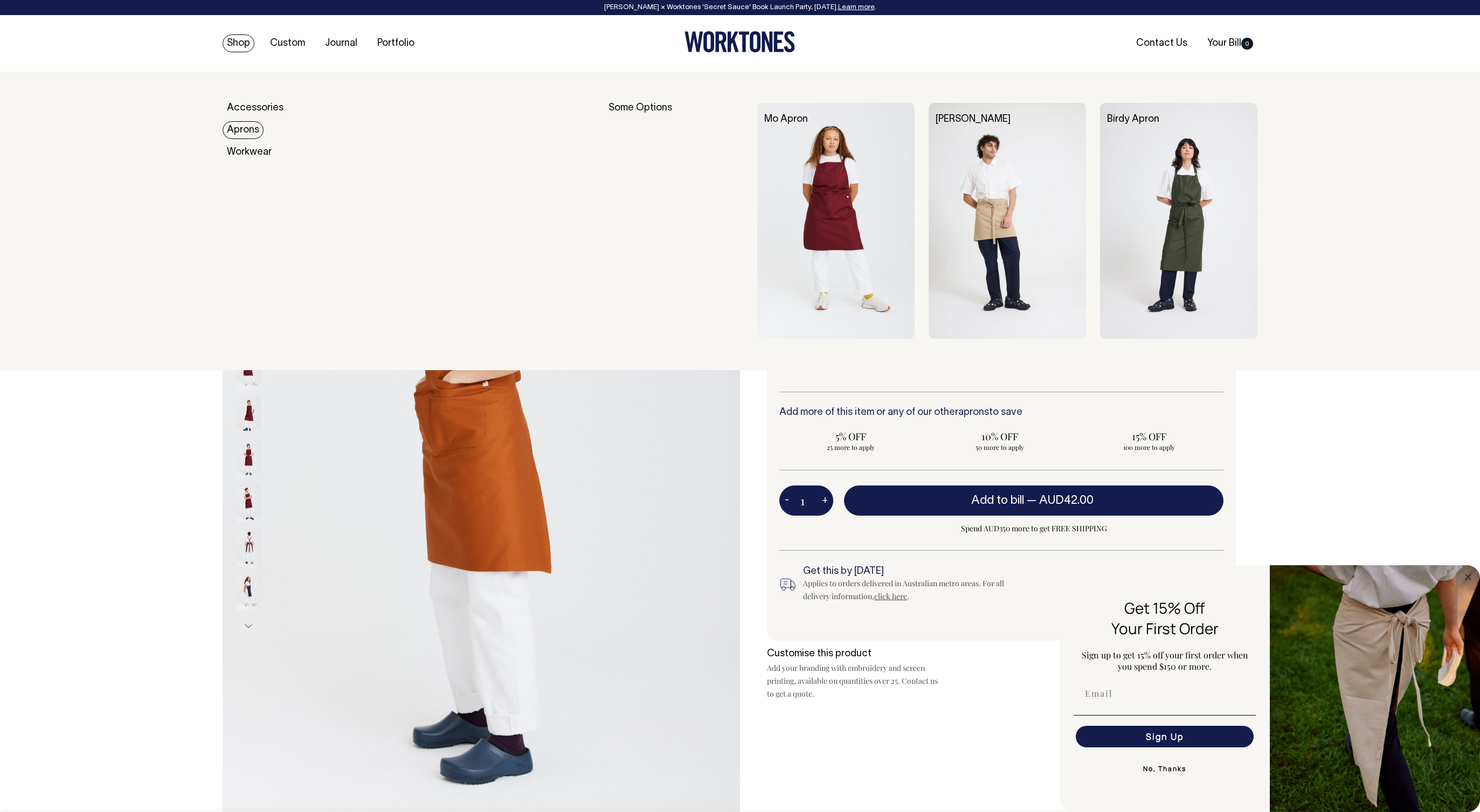
click at [239, 129] on link "Aprons" at bounding box center [242, 130] width 41 height 18
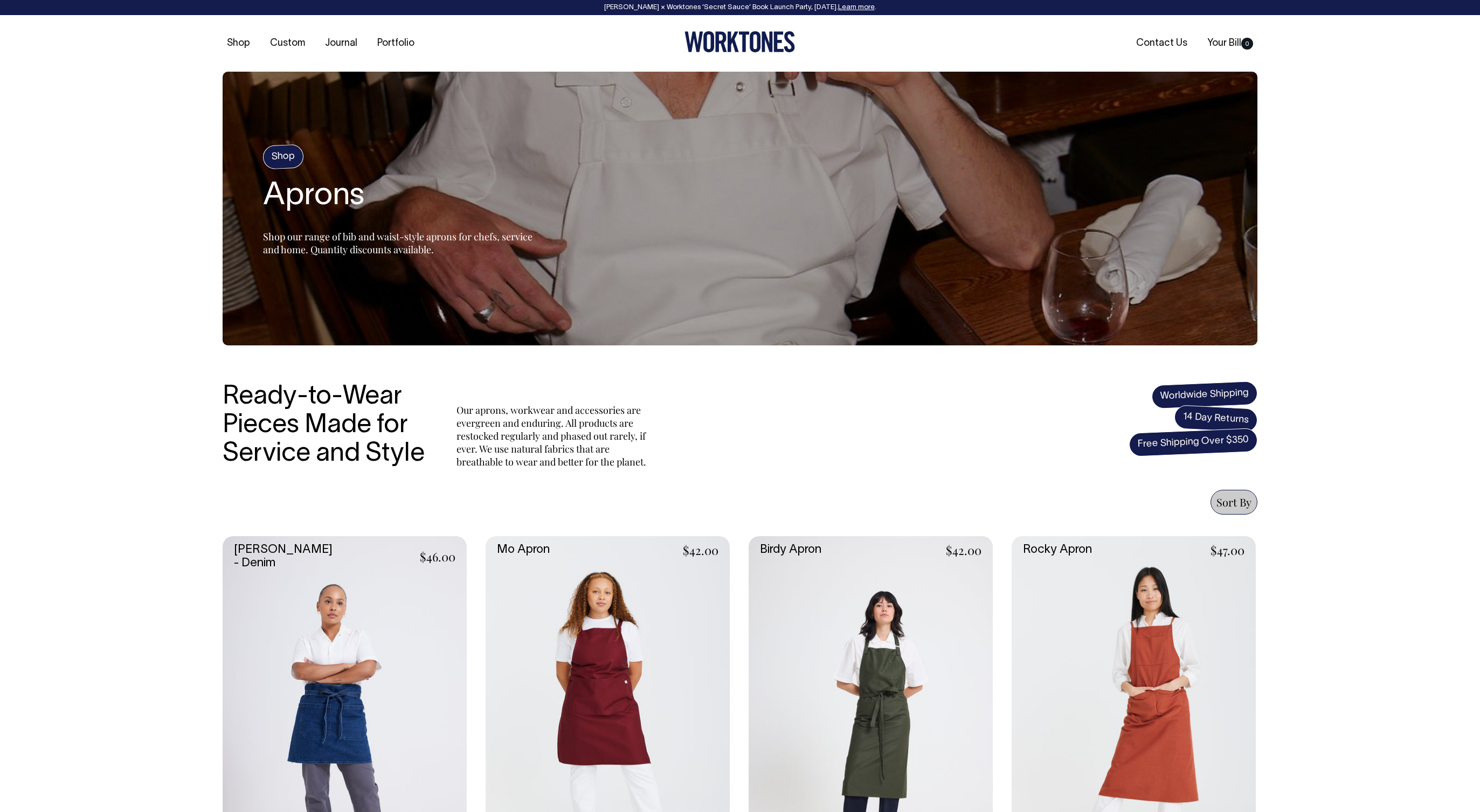
click at [1116, 593] on link at bounding box center [1134, 719] width 244 height 366
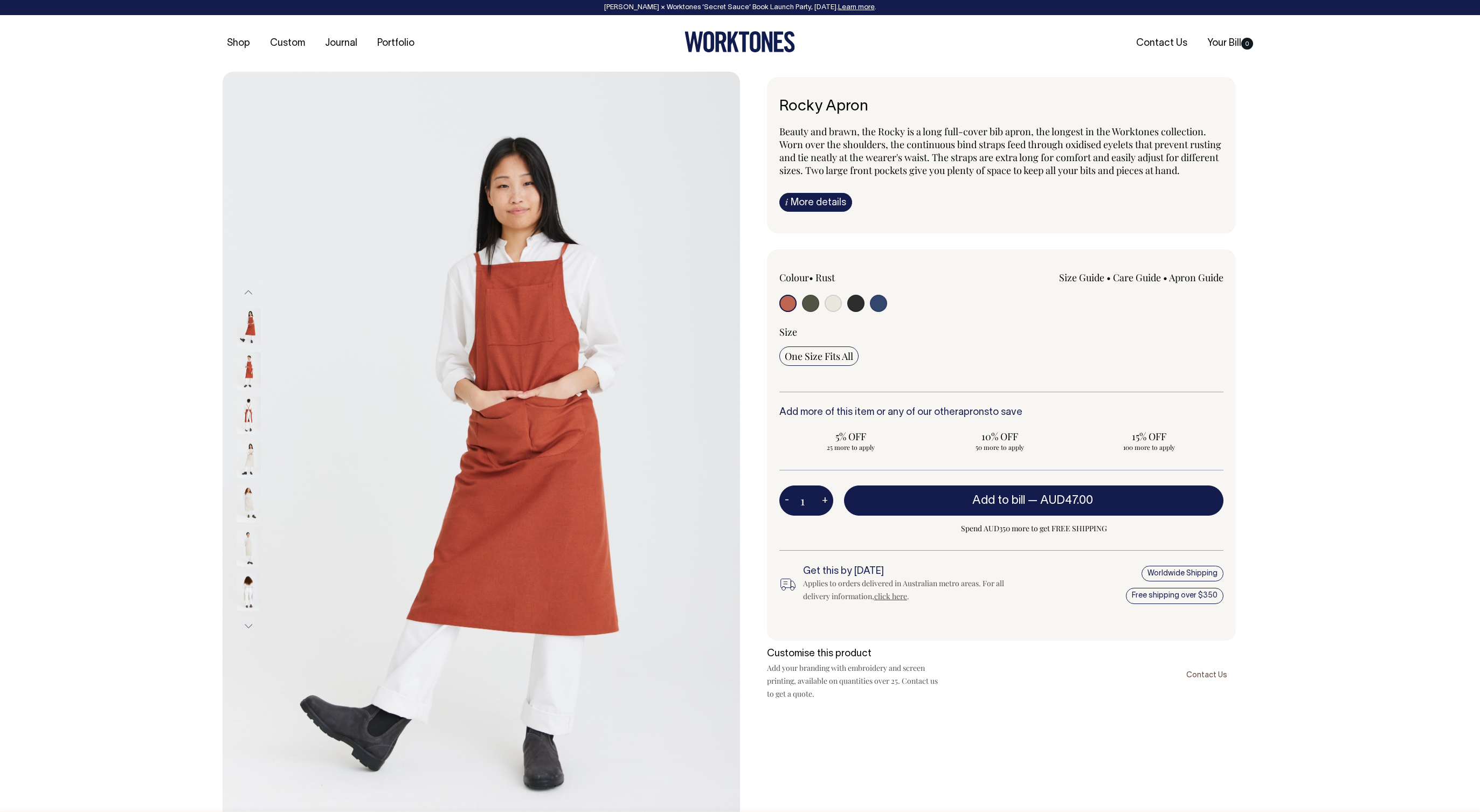
click at [253, 372] on img at bounding box center [249, 372] width 24 height 38
click at [250, 372] on img at bounding box center [249, 372] width 24 height 38
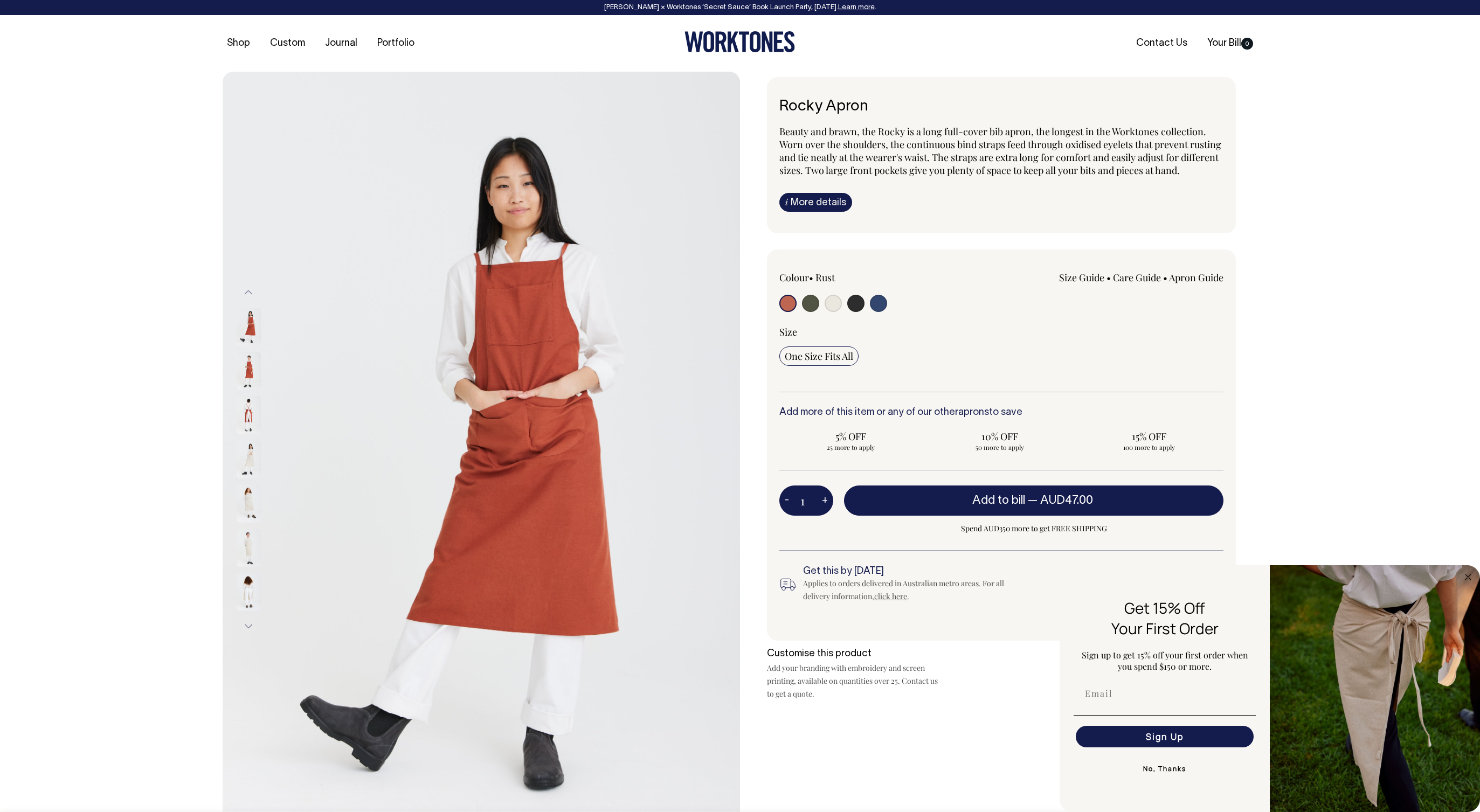
click at [861, 312] on input "radio" at bounding box center [856, 303] width 17 height 17
radio input "true"
select select "Charcoal"
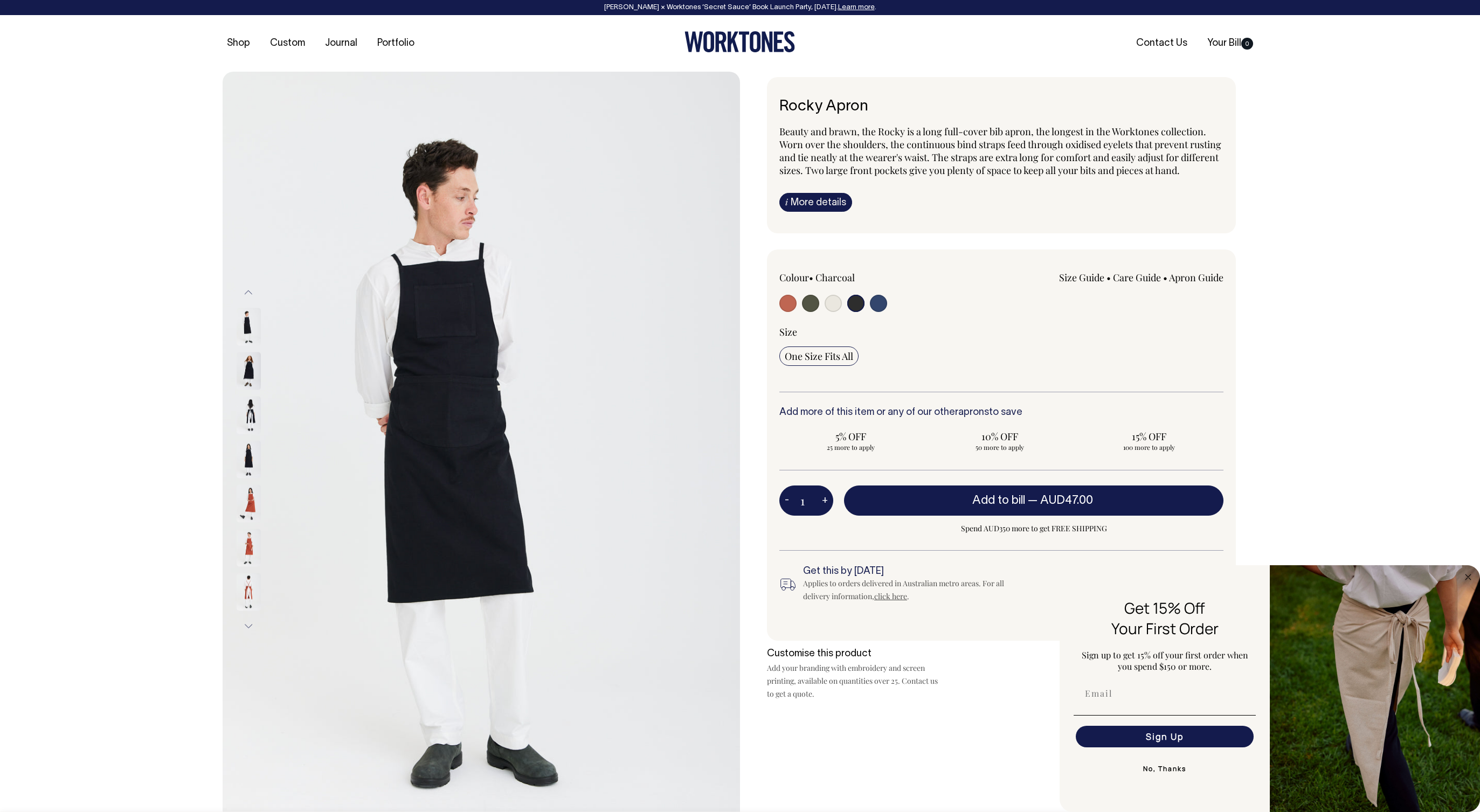
click at [830, 312] on input "radio" at bounding box center [833, 303] width 17 height 17
radio input "true"
select select "Natural"
